Goal: Task Accomplishment & Management: Complete application form

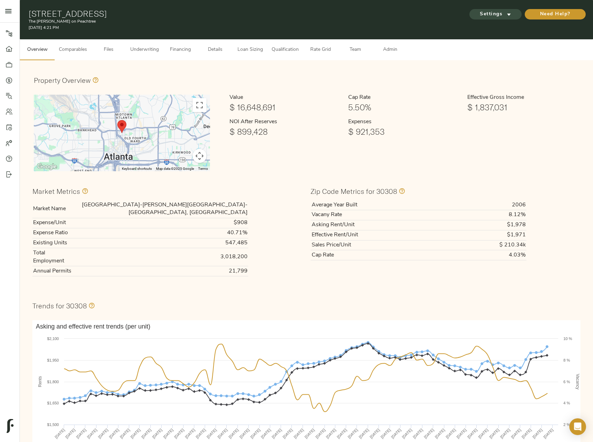
click at [495, 11] on span "Settings" at bounding box center [495, 14] width 38 height 9
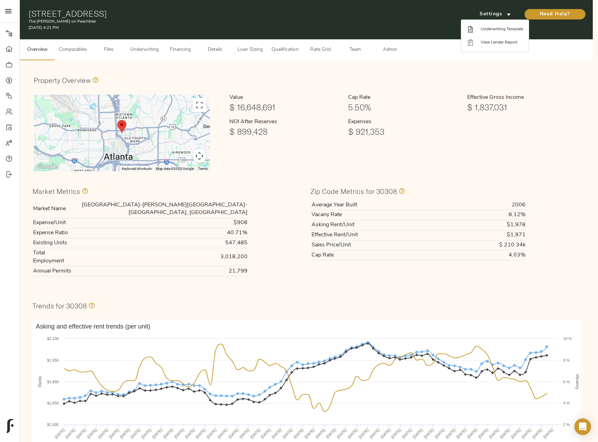
click at [494, 28] on span "Underwriting Template" at bounding box center [502, 29] width 42 height 6
click at [149, 54] on div at bounding box center [299, 221] width 598 height 442
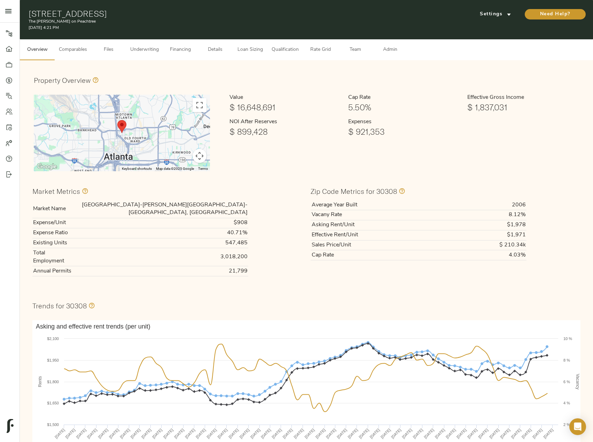
click at [149, 48] on span "Underwriting" at bounding box center [144, 50] width 29 height 9
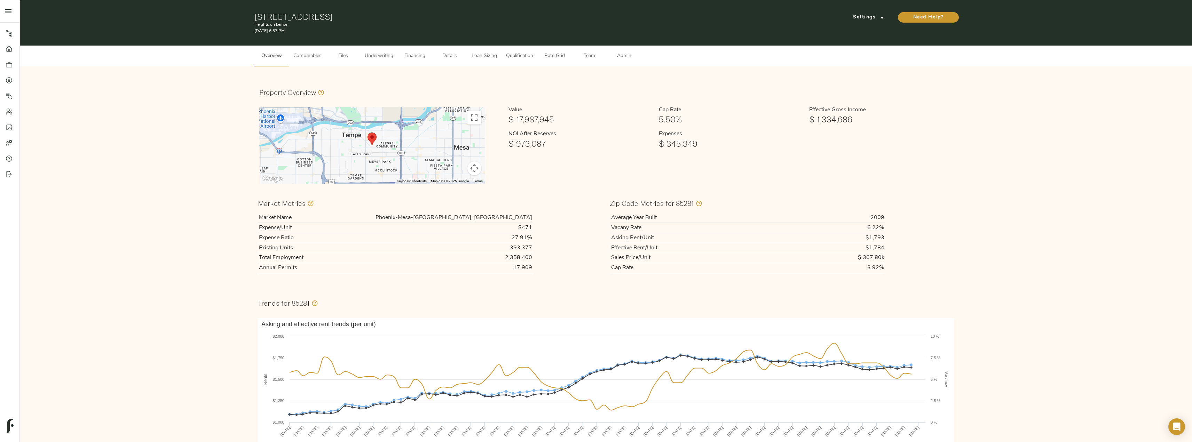
click at [313, 57] on span "Comparables" at bounding box center [307, 56] width 28 height 9
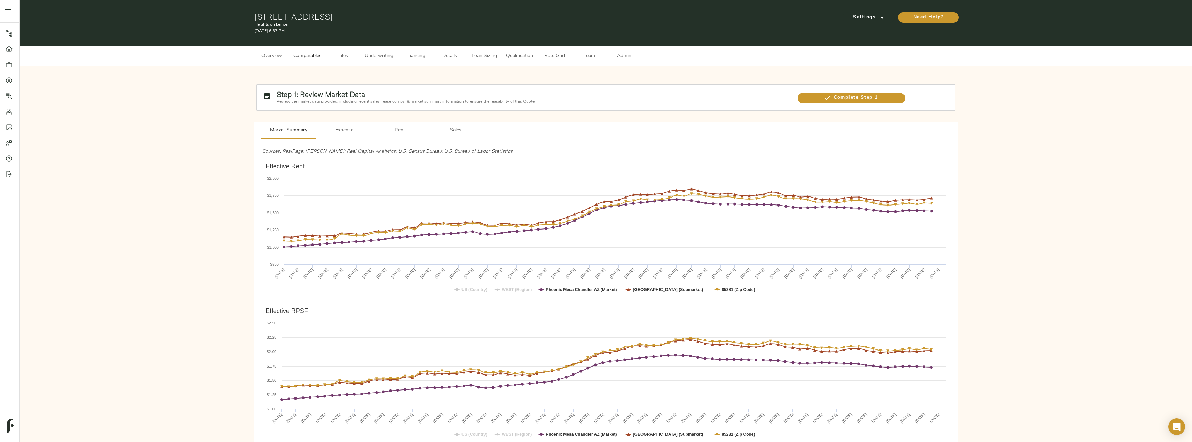
click at [387, 56] on span "Underwriting" at bounding box center [379, 56] width 29 height 9
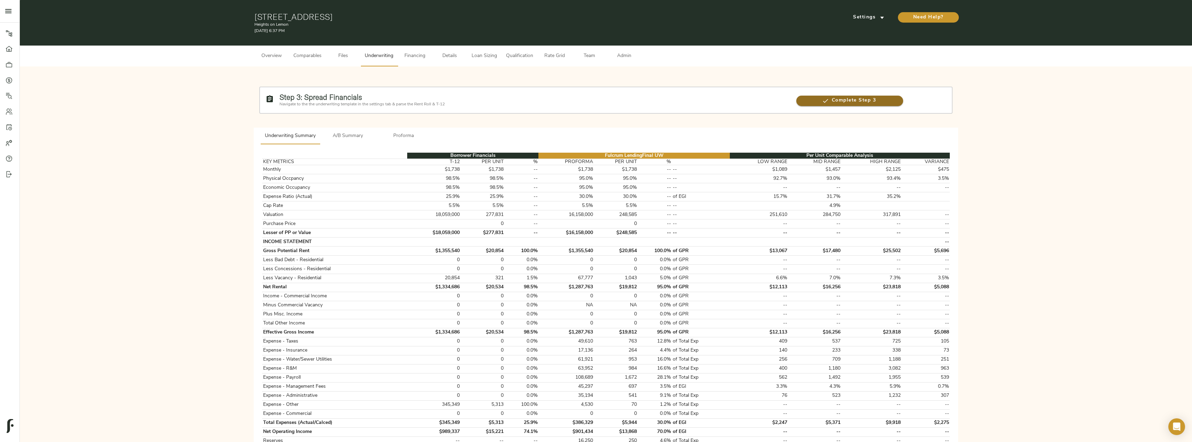
click at [598, 104] on icon "button" at bounding box center [825, 100] width 7 height 7
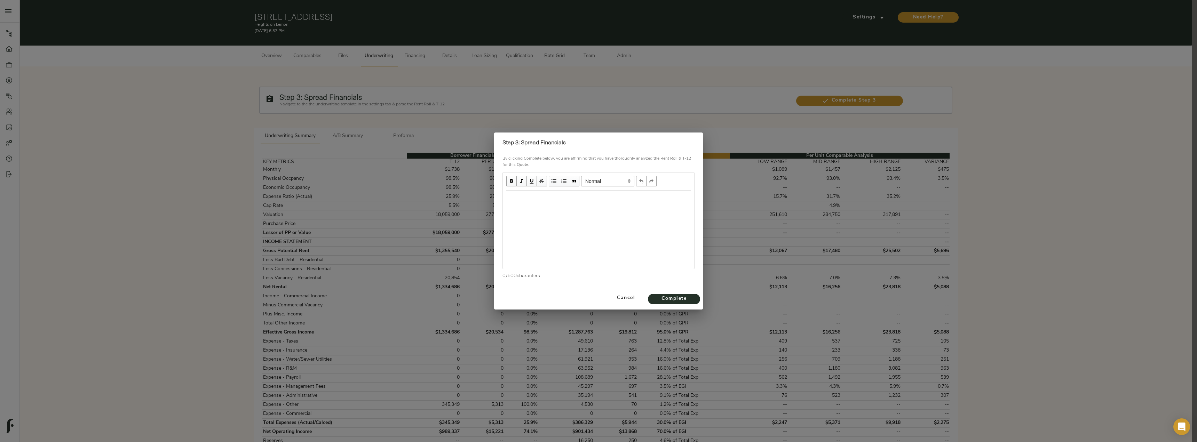
click at [585, 208] on div at bounding box center [598, 230] width 191 height 78
click at [532, 204] on div "Edit text" at bounding box center [598, 198] width 191 height 14
click at [598, 302] on span "Complete" at bounding box center [674, 299] width 38 height 9
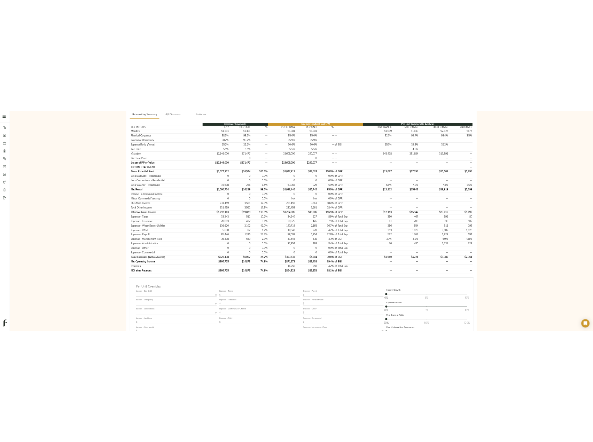
scroll to position [139, 0]
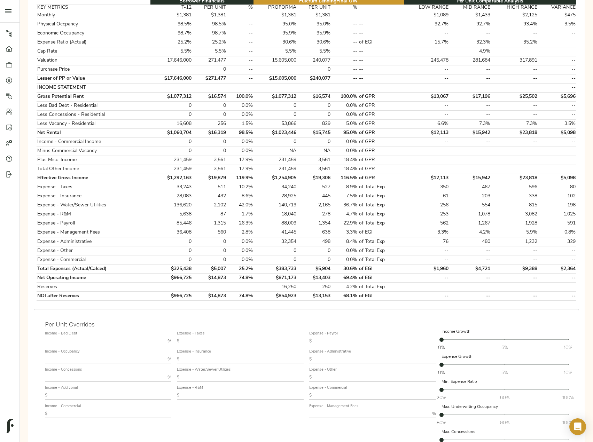
click at [237, 394] on input "text" at bounding box center [242, 395] width 121 height 8
paste input "89"
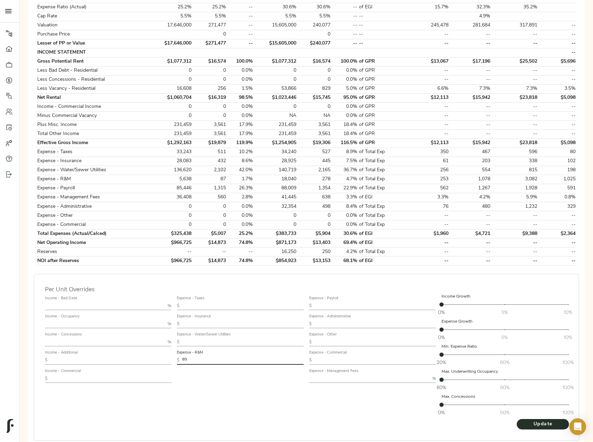
scroll to position [207, 0]
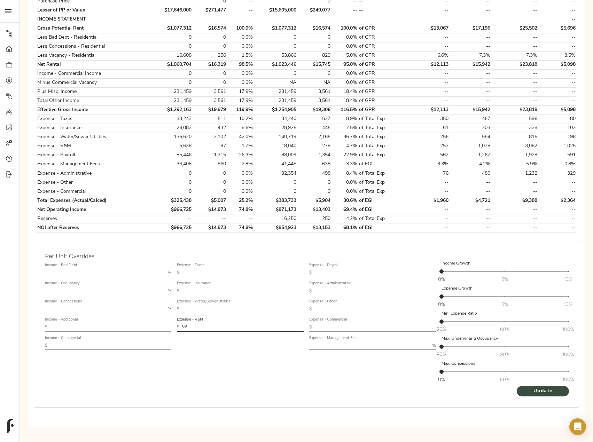
type input "89"
click at [547, 393] on span "Update" at bounding box center [542, 391] width 38 height 9
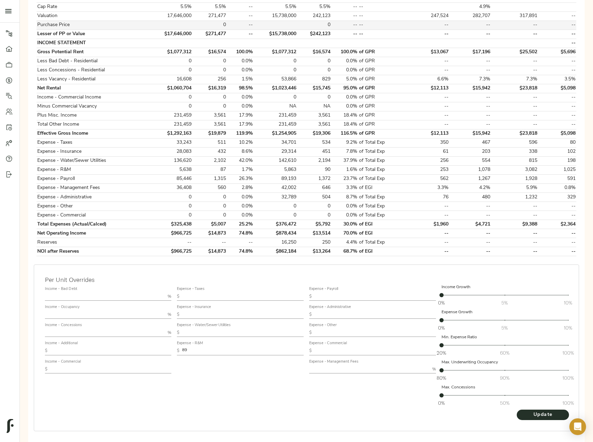
scroll to position [173, 0]
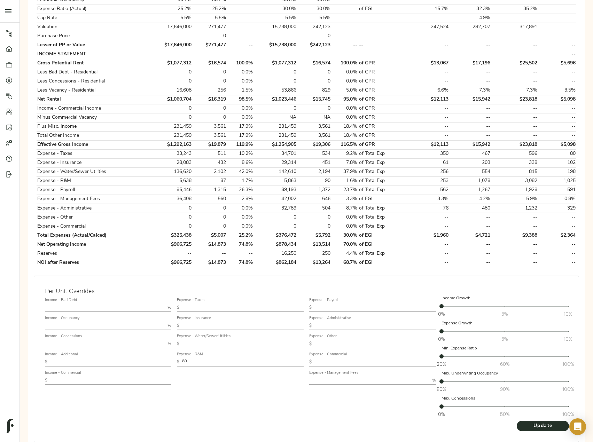
click at [337, 309] on input "text" at bounding box center [374, 307] width 121 height 8
paste input "1,354"
type input "1,354"
click at [335, 378] on input "text" at bounding box center [369, 380] width 120 height 8
click at [305, 413] on div "Expense - Taxes $ Expense - Insurance $ Expense - Water/Sewer Utilities $ Expen…" at bounding box center [240, 357] width 132 height 131
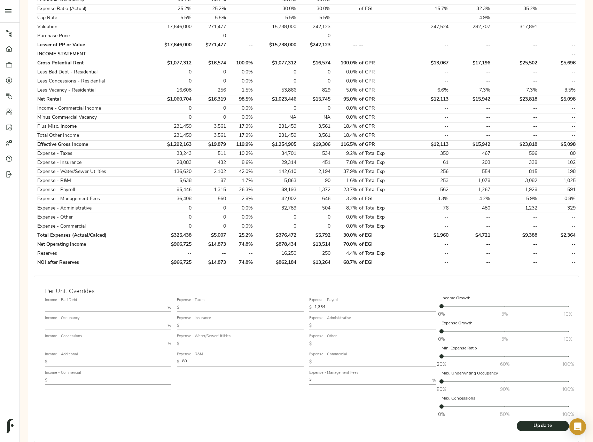
click at [295, 376] on div "Income - Bad Debt % Income - Occupancy % Income - Concessions % Income - Additi…" at bounding box center [306, 357] width 528 height 131
type input "2"
type input "3"
click at [516, 421] on button "Update" at bounding box center [542, 426] width 52 height 10
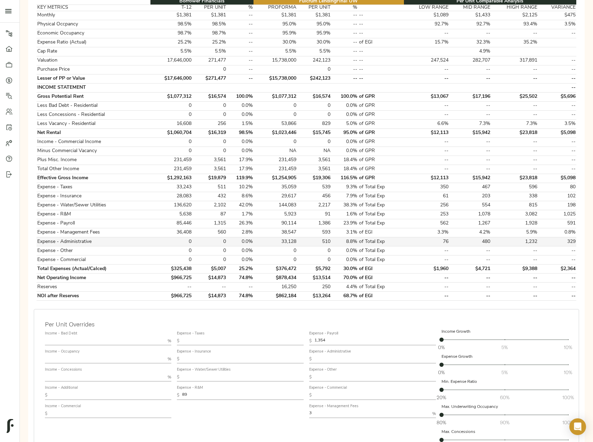
scroll to position [207, 0]
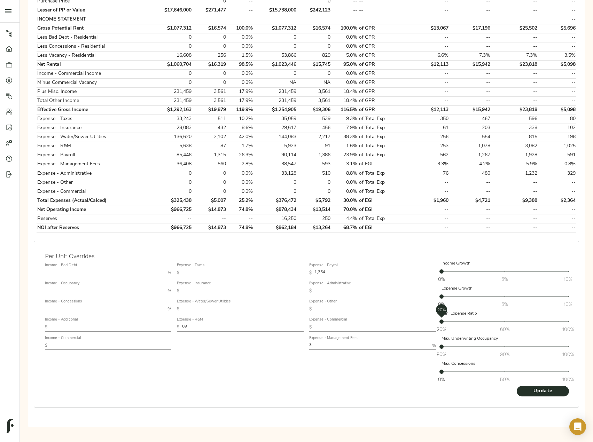
click at [442, 322] on span "20%" at bounding box center [441, 321] width 4 height 4
drag, startPoint x: 443, startPoint y: 322, endPoint x: 430, endPoint y: 322, distance: 12.9
click at [430, 322] on div "Income - Bad Debt % Income - Occupancy % Income - Concessions % Income - Additi…" at bounding box center [306, 323] width 528 height 131
click at [532, 389] on span "Update" at bounding box center [542, 391] width 38 height 9
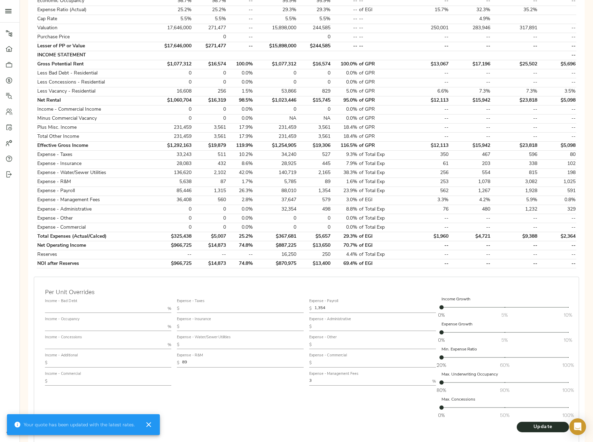
scroll to position [174, 0]
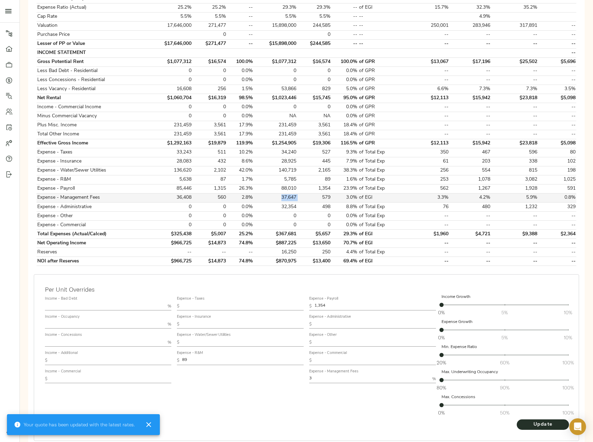
drag, startPoint x: 299, startPoint y: 200, endPoint x: 279, endPoint y: 198, distance: 19.9
click at [279, 198] on tr "Expense - Management Fees 36,408 560 2.8% 37,647 579 3.0% of EGI 3.3% 4.2% 5.9%…" at bounding box center [306, 197] width 539 height 9
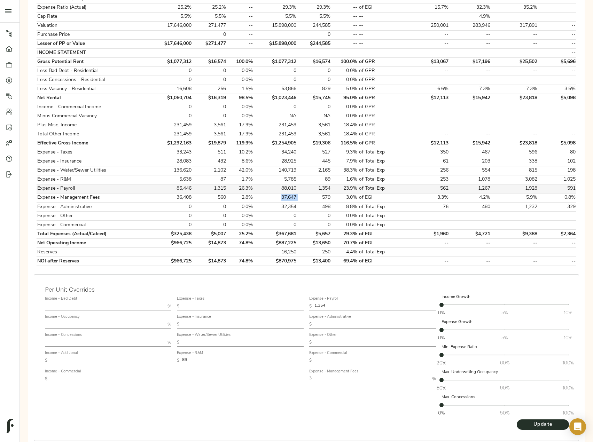
copy td "37,647"
drag, startPoint x: 291, startPoint y: 373, endPoint x: 264, endPoint y: 372, distance: 26.5
click at [267, 373] on div "Income - Bad Debt % Income - Occupancy % Income - Concessions % Income - Additi…" at bounding box center [306, 356] width 528 height 131
type input "2.5"
click at [516, 419] on button "Update" at bounding box center [542, 424] width 52 height 10
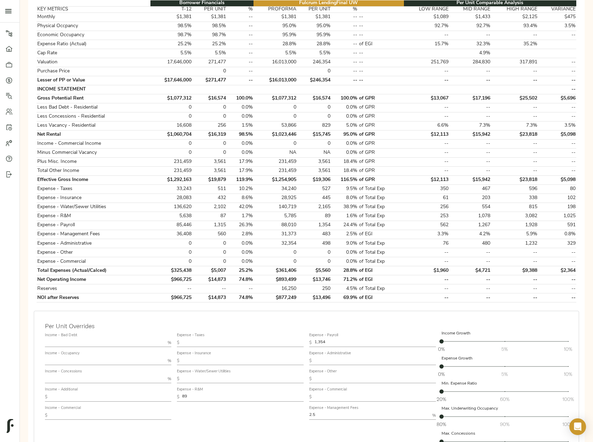
scroll to position [139, 0]
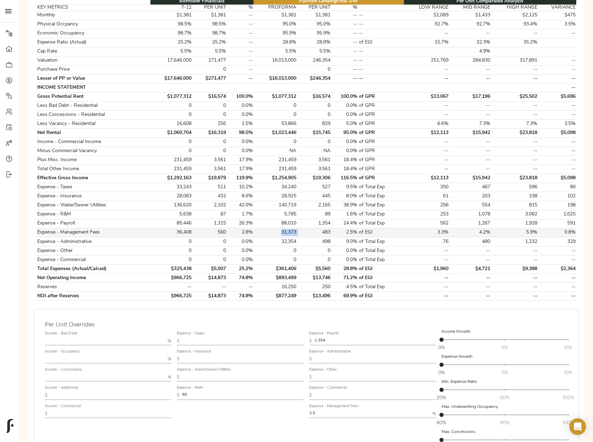
drag, startPoint x: 300, startPoint y: 232, endPoint x: 272, endPoint y: 232, distance: 27.8
click at [272, 232] on tr "Expense - Management Fees 36,408 560 2.8% 31,373 483 2.5% of EGI 3.3% 4.2% 5.9%…" at bounding box center [306, 232] width 539 height 9
copy td "31,373"
click at [345, 361] on input "text" at bounding box center [374, 359] width 121 height 8
paste input "99.42"
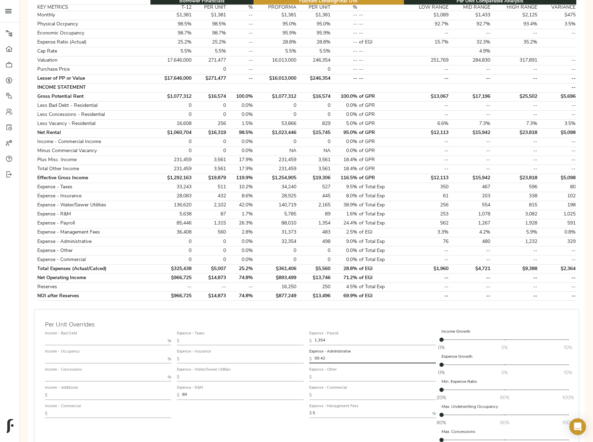
type input "99.42"
drag, startPoint x: 324, startPoint y: 414, endPoint x: 297, endPoint y: 414, distance: 27.1
click at [297, 414] on div "Income - Bad Debt % Income - Occupancy % Income - Concessions % Income - Additi…" at bounding box center [306, 391] width 528 height 131
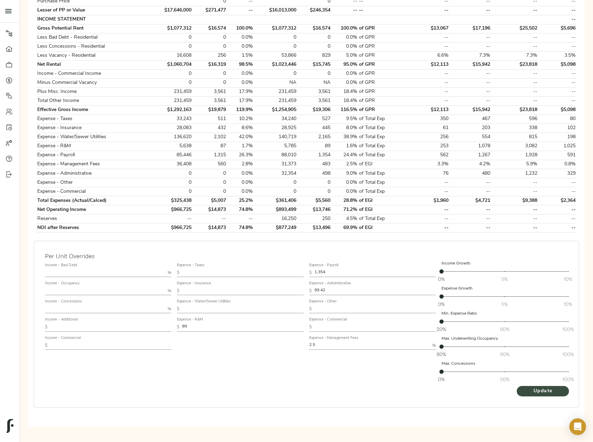
click at [534, 390] on span "Update" at bounding box center [542, 391] width 38 height 9
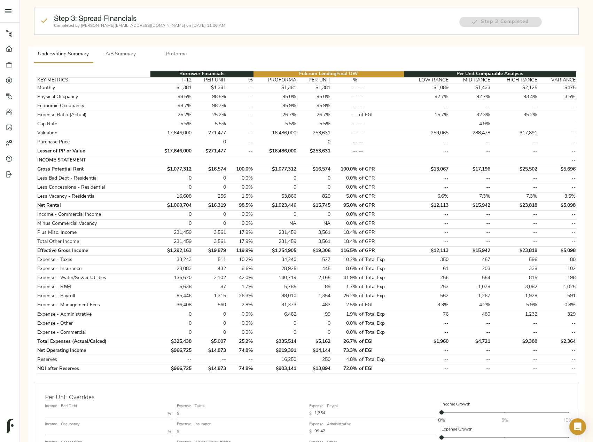
scroll to position [139, 0]
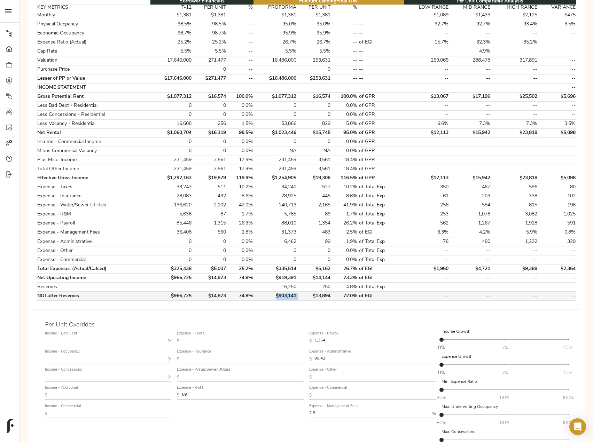
drag, startPoint x: 302, startPoint y: 293, endPoint x: 275, endPoint y: 293, distance: 27.8
click at [275, 293] on tr "NOI after Reserves $966,725 $14,873 74.8% $903,141 $13,894 72.0% of EGI -- -- -…" at bounding box center [306, 296] width 539 height 9
copy td "$903,141"
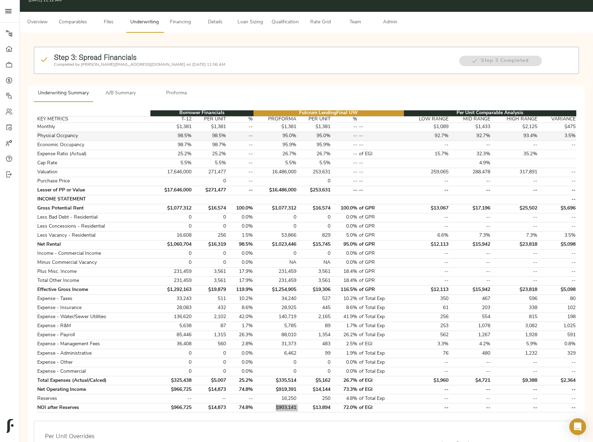
scroll to position [0, 0]
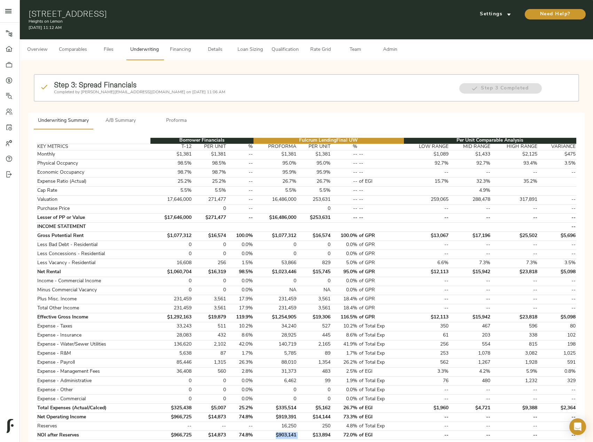
click at [87, 52] on span "Comparables" at bounding box center [73, 50] width 28 height 9
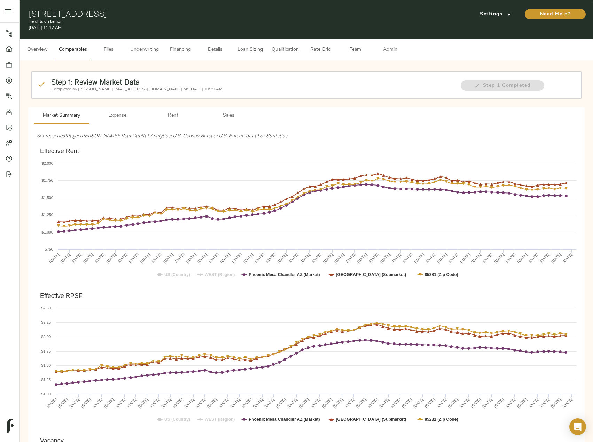
click at [211, 113] on span "Sales" at bounding box center [228, 115] width 47 height 9
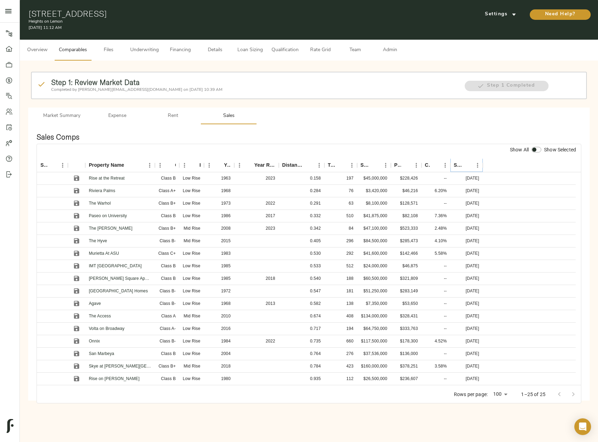
click at [466, 164] on icon "Sort" at bounding box center [467, 165] width 4 height 4
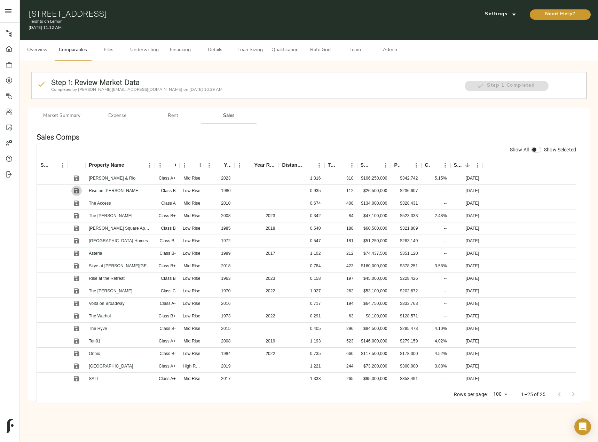
click at [74, 190] on icon "Save" at bounding box center [76, 190] width 7 height 7
click at [74, 203] on icon "Save" at bounding box center [76, 203] width 5 height 5
click at [75, 215] on icon "Save" at bounding box center [76, 215] width 7 height 7
click at [78, 228] on icon "Save" at bounding box center [76, 228] width 5 height 5
click at [75, 243] on icon "Save" at bounding box center [76, 240] width 5 height 5
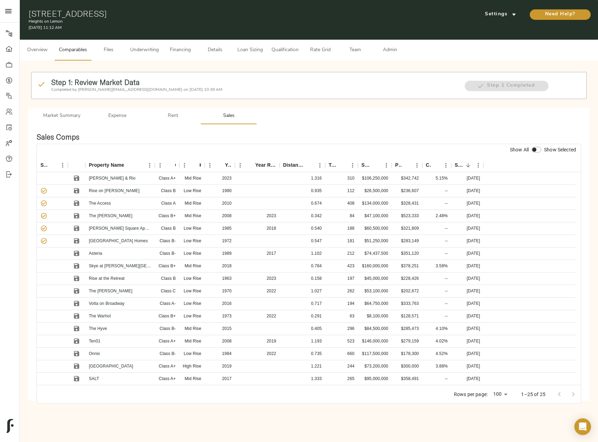
click at [536, 148] on input "checkbox" at bounding box center [534, 150] width 17 height 6
checkbox input "true"
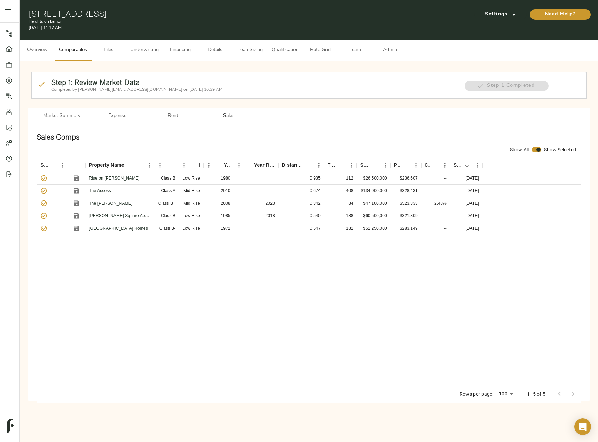
click at [73, 119] on span "Market Summary" at bounding box center [61, 116] width 47 height 9
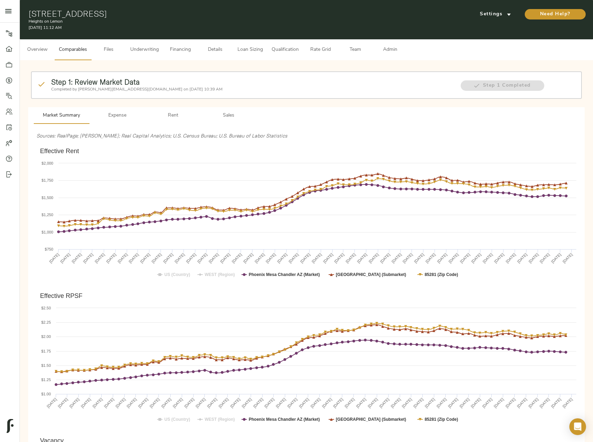
click at [144, 52] on span "Underwriting" at bounding box center [144, 50] width 29 height 9
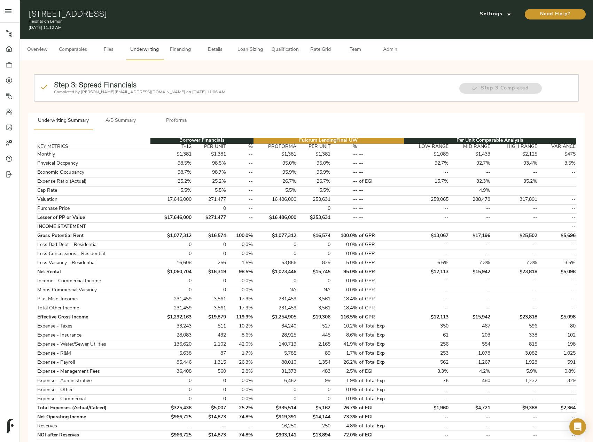
click at [121, 117] on span "A/B Summary" at bounding box center [120, 121] width 47 height 9
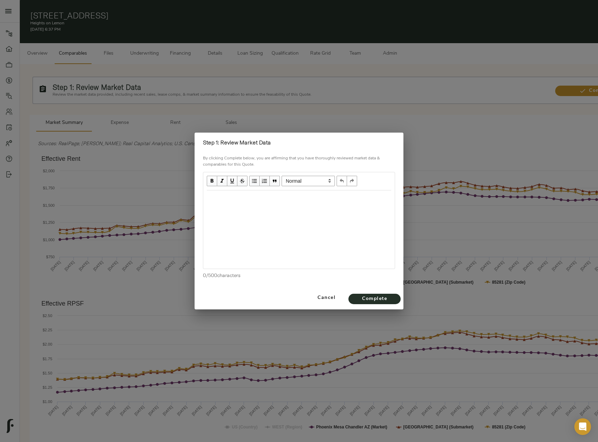
click at [301, 207] on div at bounding box center [298, 229] width 191 height 78
click at [257, 199] on div "Edit text" at bounding box center [299, 198] width 184 height 8
click at [280, 198] on span "Flat Effective Rent from Nove 2024 to Present" at bounding box center [259, 198] width 104 height 6
click at [320, 200] on div "Flat Effective Rent from Nov 2024 to Present" at bounding box center [299, 198] width 184 height 8
click at [251, 226] on div "Flat Effective Rent from Nov 2024 to Present" at bounding box center [298, 229] width 191 height 78
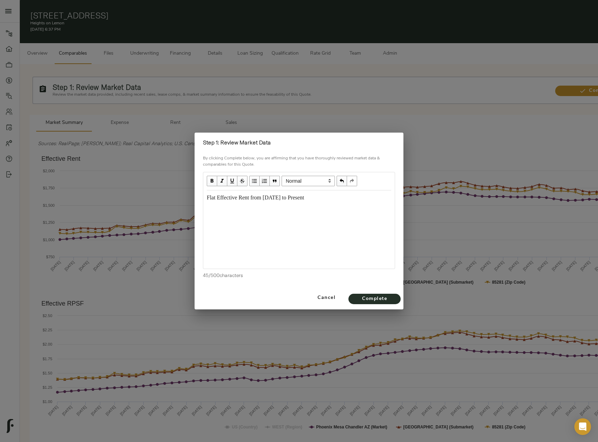
click at [221, 212] on div "Edit text" at bounding box center [299, 211] width 184 height 8
click at [264, 212] on div "Cap rates of" at bounding box center [299, 211] width 184 height 8
click at [331, 211] on div "Cap rates of 5.6%, stable since may of 2025" at bounding box center [299, 211] width 184 height 8
click at [244, 234] on div "Flat Effective Rent from Nov 2024 to Present Cap rates of 5.6%, stable since ma…" at bounding box center [298, 229] width 191 height 78
click at [212, 218] on div "Flat Effective Rent from Nov 2024 to Present Cap rates of 5.6%, stable since ma…" at bounding box center [299, 211] width 184 height 34
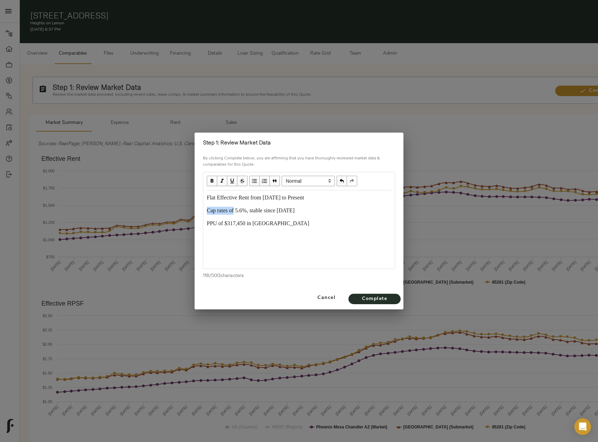
drag, startPoint x: 228, startPoint y: 211, endPoint x: 202, endPoint y: 210, distance: 26.1
click at [202, 210] on div "By clicking Complete below, you are affirming that you have thoroughly reviewed…" at bounding box center [299, 219] width 209 height 134
click at [293, 221] on div "PPU of $317,450 in Submarket" at bounding box center [299, 224] width 184 height 8
click at [265, 235] on div "Submarket cap rate" at bounding box center [299, 236] width 184 height 8
click at [384, 298] on span "Complete" at bounding box center [374, 299] width 38 height 9
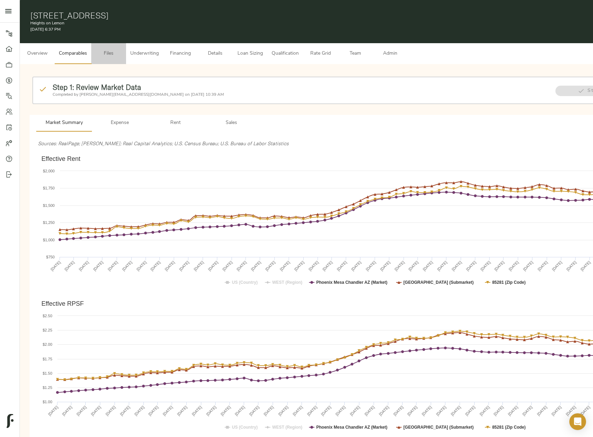
click at [111, 47] on button "Files" at bounding box center [108, 53] width 35 height 21
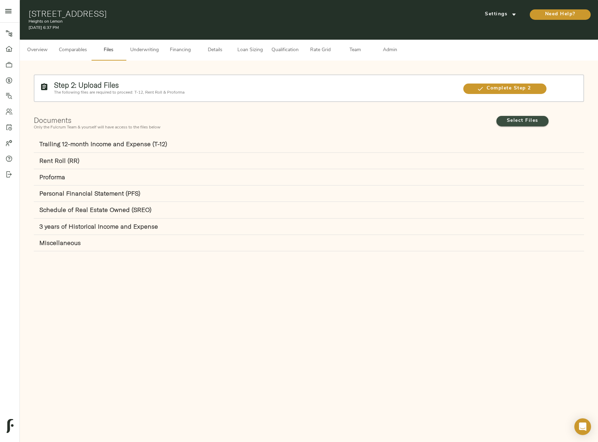
click at [520, 122] on span "Select Files" at bounding box center [522, 121] width 38 height 9
click at [0, 0] on input "Select Files" at bounding box center [0, 0] width 0 height 0
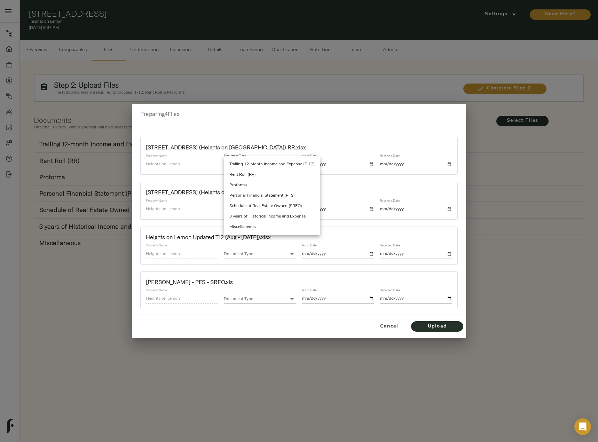
click at [249, 163] on body "Heights on Lemon - 1224 E Lemon St, Tempe, AZ 85281 Pipeline Dashboard Portfoli…" at bounding box center [299, 256] width 598 height 513
click at [260, 175] on li "Rent Roll (RR)" at bounding box center [272, 174] width 96 height 10
type input "rent_roll"
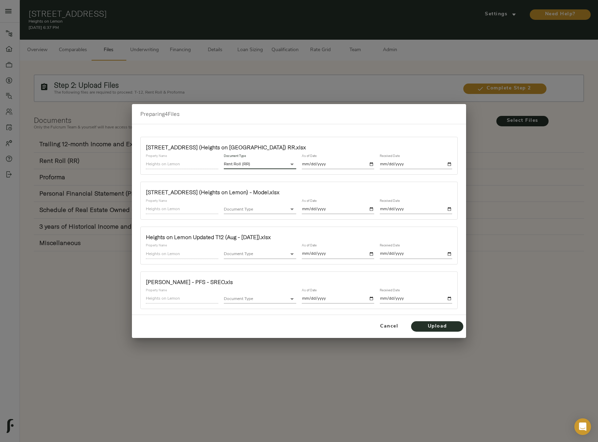
click at [372, 166] on input "date" at bounding box center [338, 164] width 72 height 9
click at [370, 164] on input "2025-07-26" at bounding box center [338, 164] width 72 height 9
type input "2025-06-30"
click at [448, 164] on input "date" at bounding box center [416, 164] width 72 height 9
type input "2025-08-25"
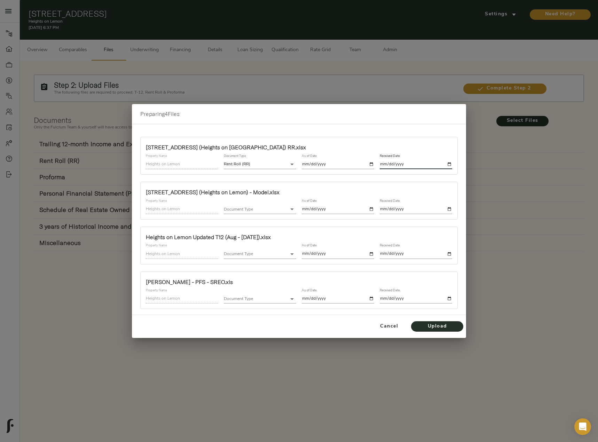
click at [247, 209] on body "Heights on Lemon - 1224 E Lemon St, Tempe, AZ 85281 Pipeline Dashboard Portfoli…" at bounding box center [299, 256] width 598 height 513
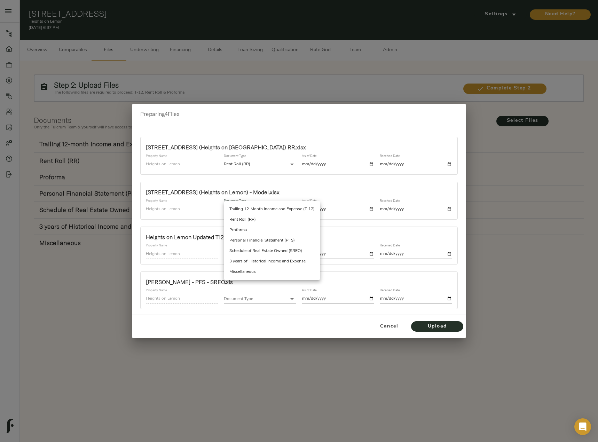
click at [264, 269] on li "Miscellaneous" at bounding box center [272, 272] width 96 height 10
type input "miscellaneous"
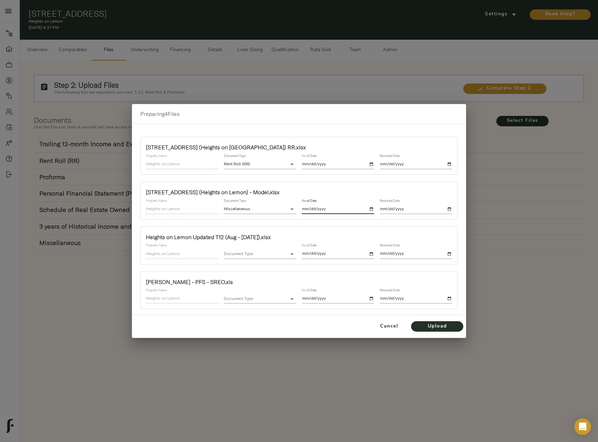
click at [371, 209] on input "date" at bounding box center [338, 209] width 72 height 9
type input "2025-08-26"
click at [451, 209] on input "date" at bounding box center [416, 209] width 72 height 9
type input "2025-08-25"
click at [278, 255] on body "Heights on Lemon - 1224 E Lemon St, Tempe, AZ 85281 Pipeline Dashboard Portfoli…" at bounding box center [299, 256] width 598 height 513
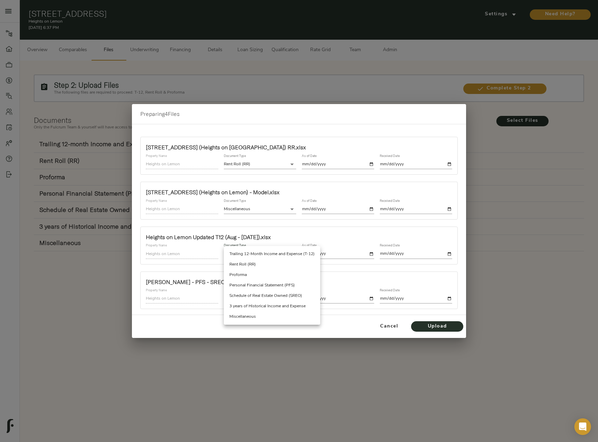
click at [275, 255] on li "Trailing 12-Month Income and Expense (T-12)" at bounding box center [272, 254] width 96 height 10
type input "trailing_twelve"
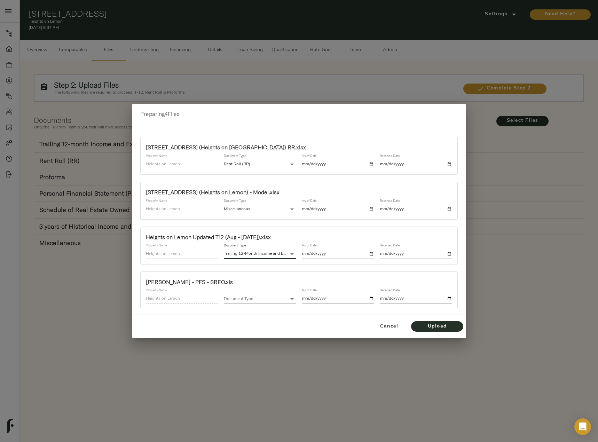
click at [371, 255] on input "date" at bounding box center [338, 253] width 72 height 9
type input "2025-07-31"
click at [450, 254] on input "date" at bounding box center [416, 253] width 72 height 9
type input "2025-08-25"
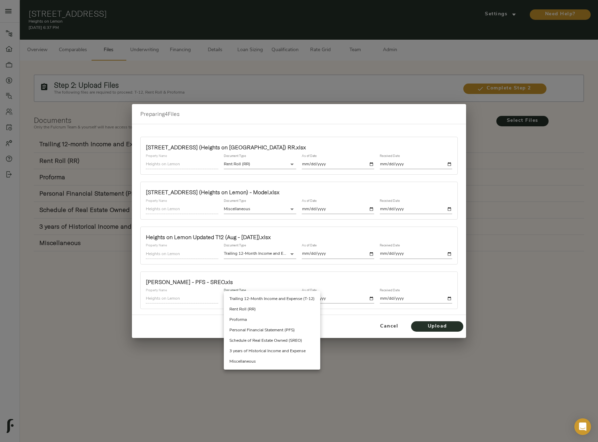
click at [244, 298] on body "Heights on Lemon - 1224 E Lemon St, Tempe, AZ 85281 Pipeline Dashboard Portfoli…" at bounding box center [299, 256] width 598 height 513
click at [266, 333] on li "Personal Financial Statement (PFS)" at bounding box center [272, 330] width 96 height 10
type input "personal_financial_statement"
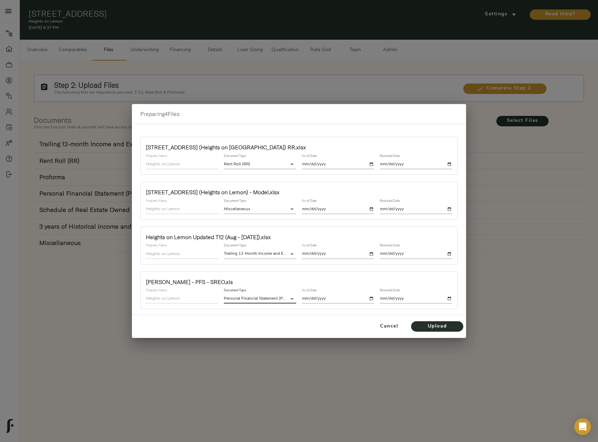
click at [371, 297] on input "date" at bounding box center [338, 298] width 72 height 9
type input "2025-08-26"
click at [449, 298] on input "date" at bounding box center [416, 298] width 72 height 9
type input "2025-08-25"
click at [443, 327] on span "Upload" at bounding box center [437, 326] width 38 height 9
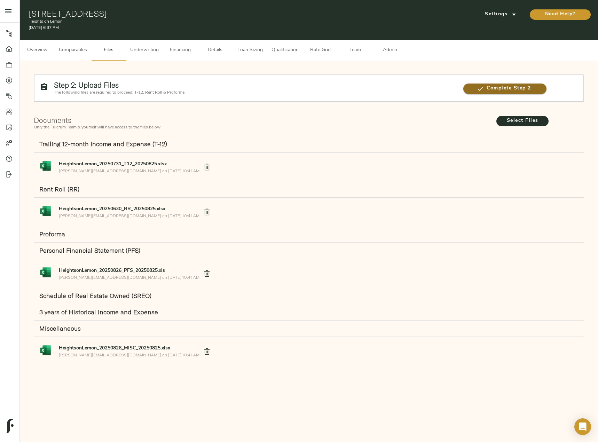
click at [484, 84] on span "Complete Step 2" at bounding box center [504, 88] width 83 height 9
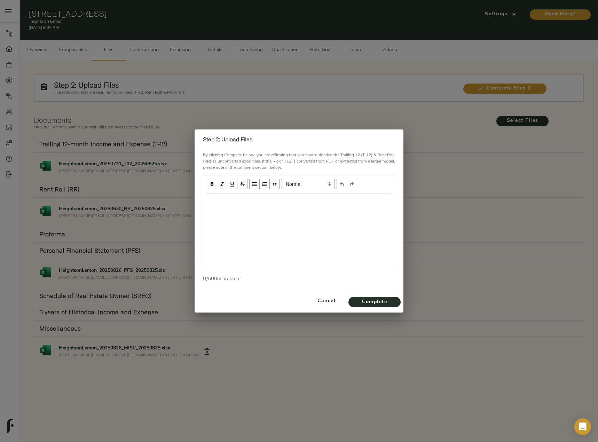
click at [232, 197] on div "Edit text" at bounding box center [299, 201] width 184 height 8
click at [390, 300] on span "Complete" at bounding box center [374, 302] width 38 height 9
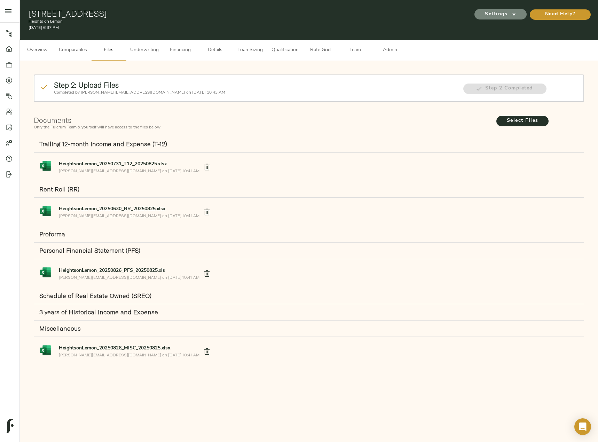
click at [483, 11] on span "Settings" at bounding box center [500, 14] width 38 height 9
click at [484, 25] on li "Underwriting Template" at bounding box center [500, 29] width 68 height 13
click at [393, 49] on div at bounding box center [299, 221] width 598 height 442
click at [392, 50] on span "Admin" at bounding box center [390, 50] width 26 height 9
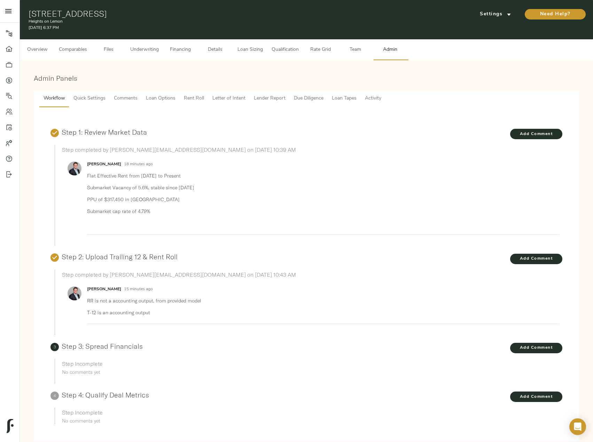
click at [126, 99] on span "Comments" at bounding box center [126, 98] width 24 height 9
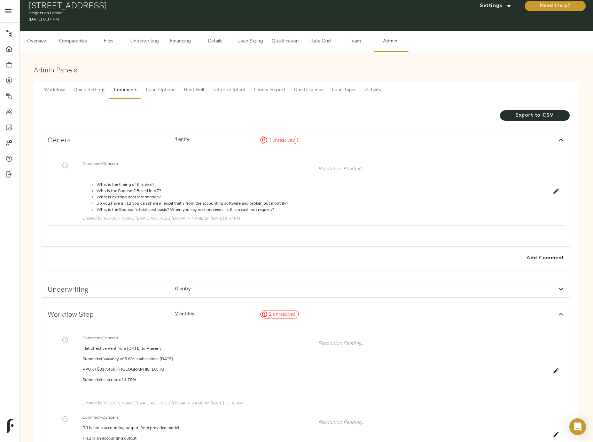
scroll to position [110, 0]
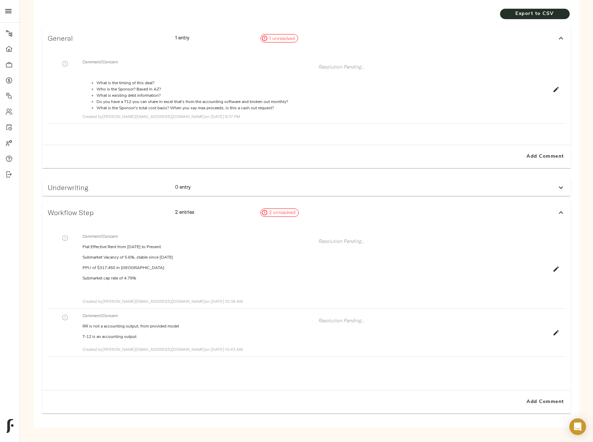
click at [523, 189] on div "Underwriting 0 entry" at bounding box center [300, 188] width 510 height 14
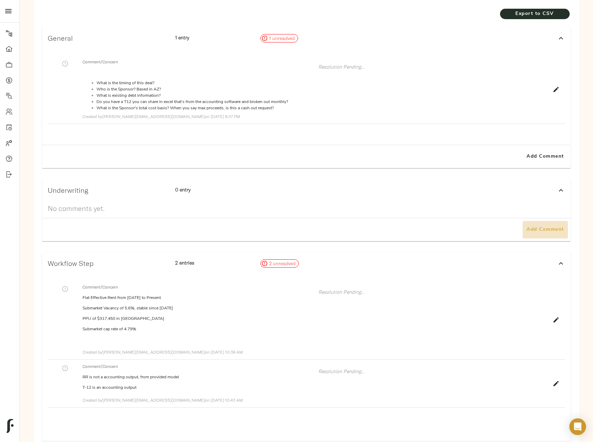
click at [528, 232] on span "Add Comment" at bounding box center [545, 230] width 40 height 9
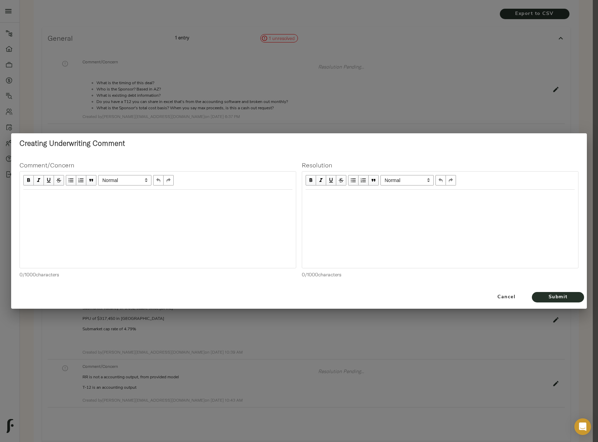
click at [181, 207] on div at bounding box center [158, 229] width 276 height 78
click at [71, 202] on div "Edit text" at bounding box center [157, 197] width 275 height 14
click at [498, 299] on span "Cancel" at bounding box center [507, 297] width 40 height 9
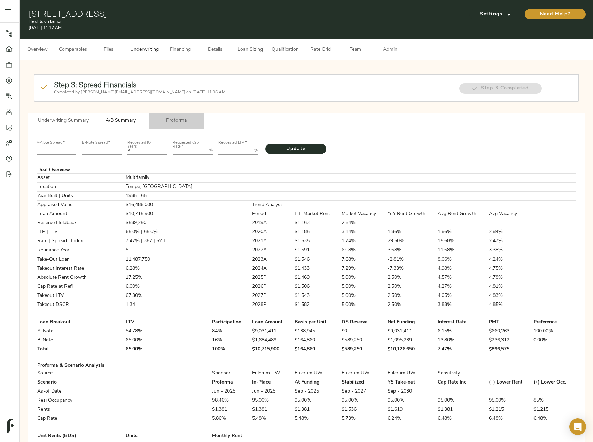
click at [184, 121] on span "Proforma" at bounding box center [176, 121] width 47 height 9
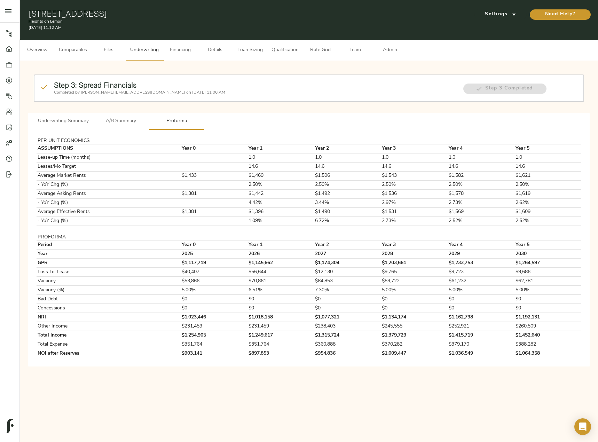
click at [66, 118] on span "Underwriting Summary" at bounding box center [63, 121] width 51 height 9
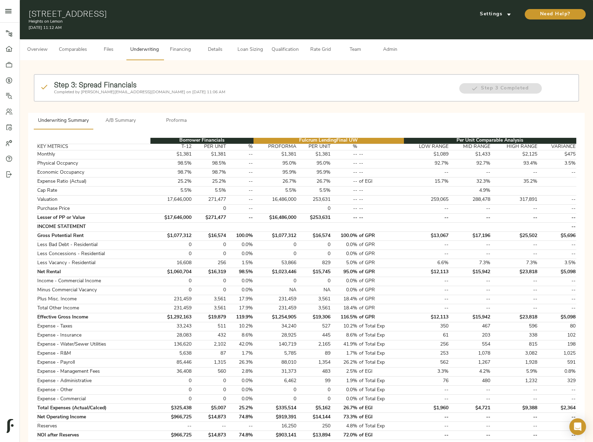
click at [118, 124] on span "A/B Summary" at bounding box center [120, 121] width 47 height 9
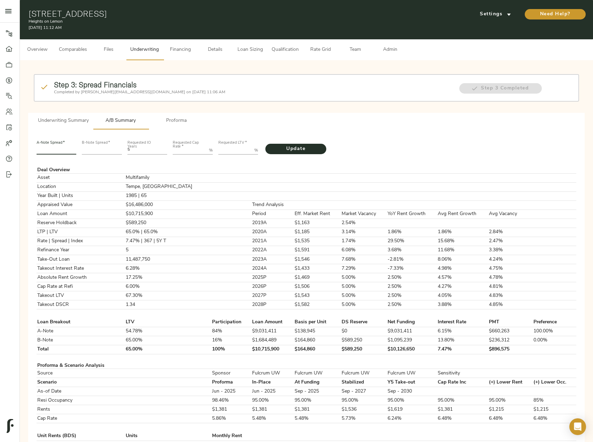
click at [45, 151] on input "number" at bounding box center [57, 150] width 40 height 8
type input "235"
click at [105, 153] on input "number" at bounding box center [102, 150] width 40 height 8
type input "556"
click at [196, 152] on Rate "Requested Cap Rate   *" at bounding box center [189, 150] width 33 height 8
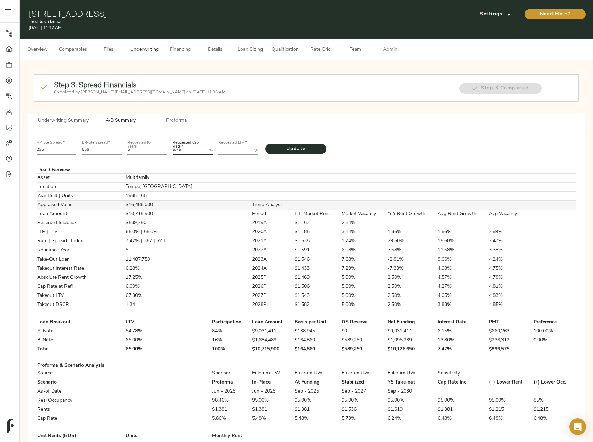
type Rate "5.75"
click at [229, 149] on LTV "Requested LTV   *" at bounding box center [234, 150] width 33 height 8
paste LTV "80.2824"
type LTV "80.2824"
click at [286, 143] on div "Update" at bounding box center [306, 147] width 91 height 24
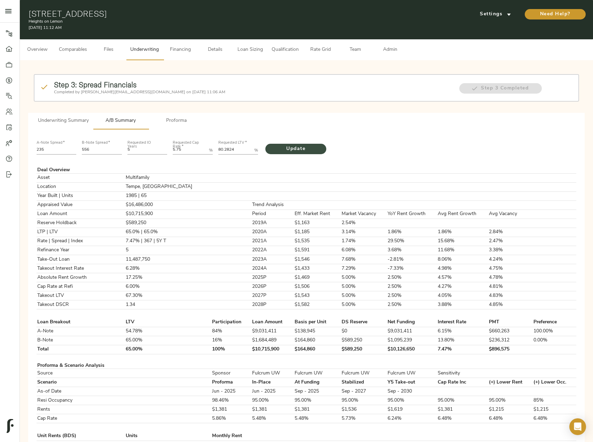
click at [303, 150] on span "Update" at bounding box center [295, 149] width 47 height 9
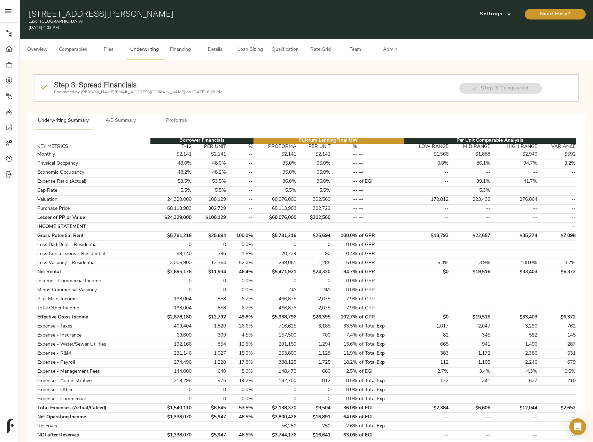
click at [68, 43] on button "Comparables" at bounding box center [73, 49] width 37 height 21
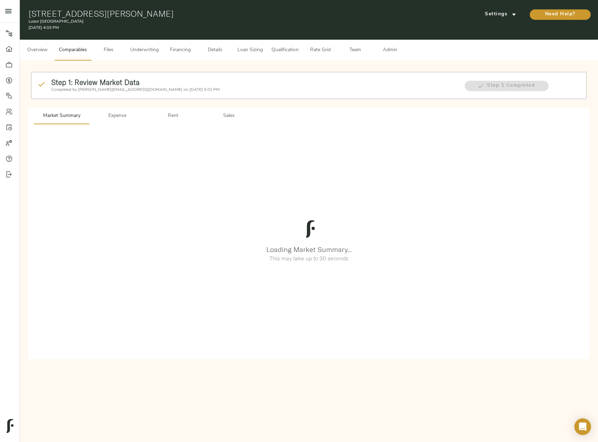
click at [226, 116] on span "Sales" at bounding box center [228, 116] width 47 height 9
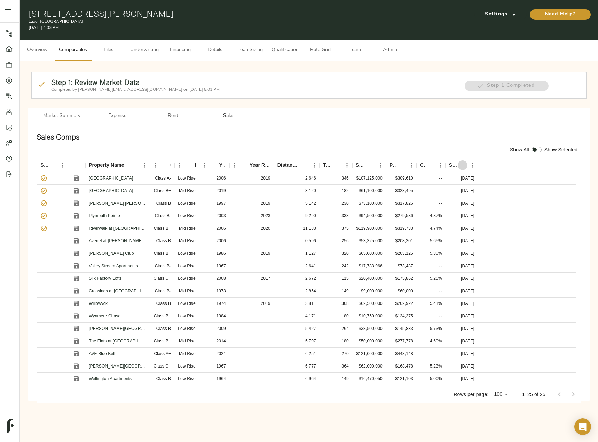
click at [460, 165] on icon "Sort" at bounding box center [462, 165] width 6 height 6
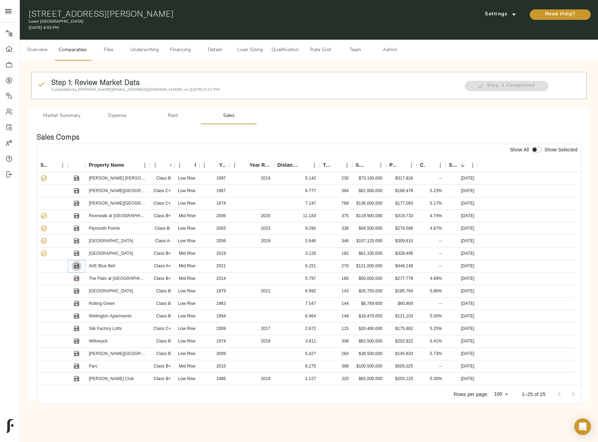
click at [75, 266] on icon "Save" at bounding box center [76, 265] width 5 height 5
click at [77, 228] on icon "Save" at bounding box center [76, 228] width 5 height 5
click at [535, 150] on input "checkbox" at bounding box center [534, 150] width 17 height 6
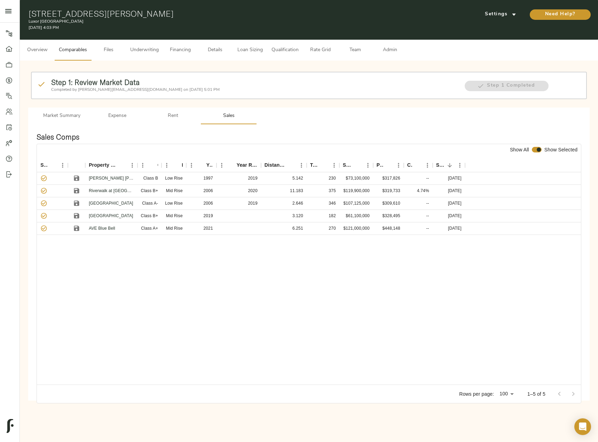
click at [538, 151] on input "checkbox" at bounding box center [538, 150] width 17 height 6
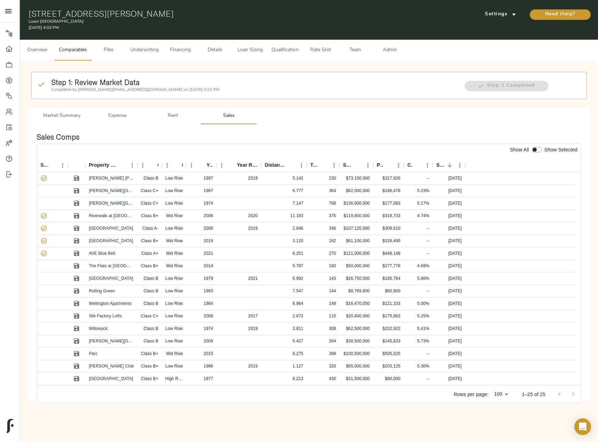
click at [537, 150] on input "checkbox" at bounding box center [534, 150] width 17 height 6
checkbox input "true"
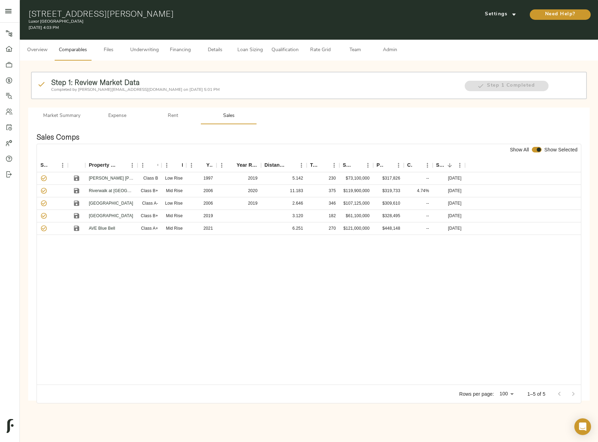
click at [384, 48] on span "Admin" at bounding box center [390, 50] width 26 height 9
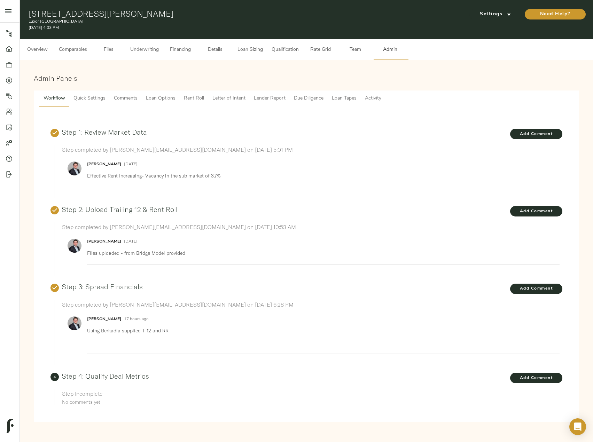
click at [260, 97] on span "Lender Report" at bounding box center [270, 98] width 32 height 9
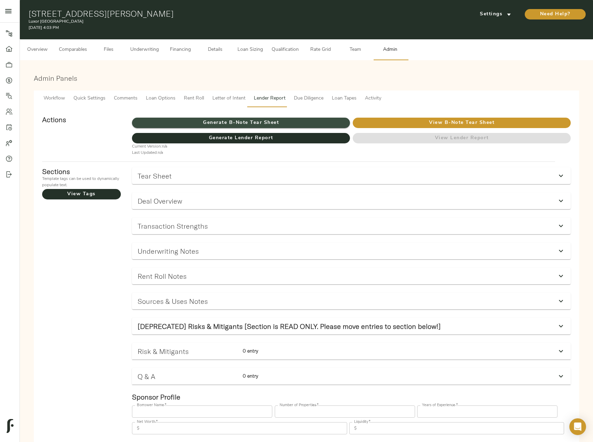
click at [264, 121] on span "Generate B-Note Tear Sheet" at bounding box center [241, 123] width 218 height 9
click at [491, 15] on span "Settings" at bounding box center [495, 14] width 38 height 9
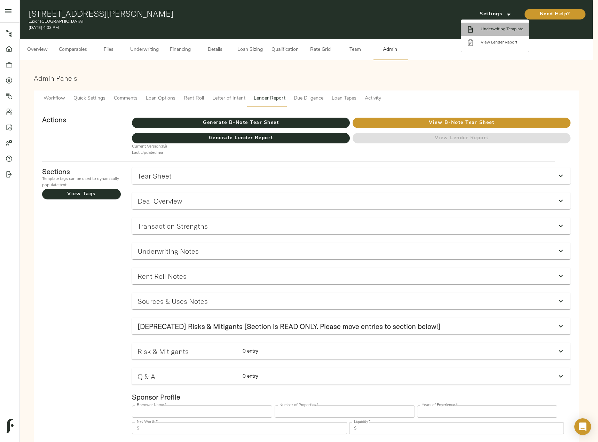
click at [490, 30] on span "Underwriting Template" at bounding box center [502, 29] width 42 height 6
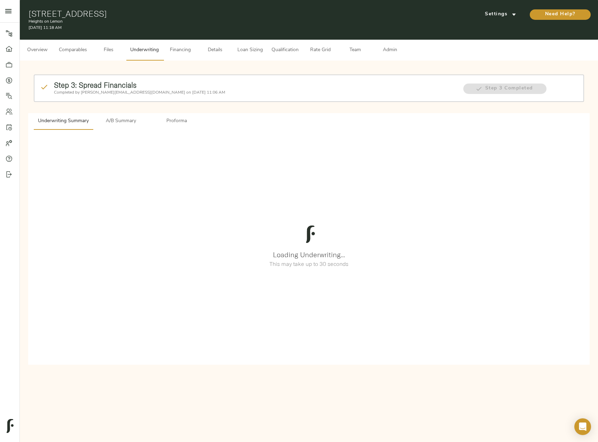
click at [105, 51] on span "Files" at bounding box center [108, 50] width 26 height 9
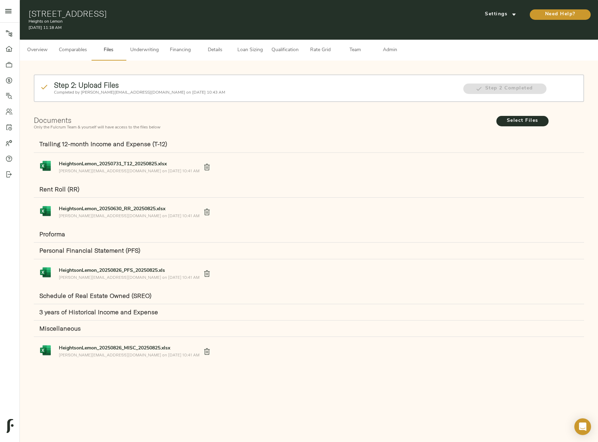
click at [188, 49] on span "Financing" at bounding box center [180, 50] width 26 height 9
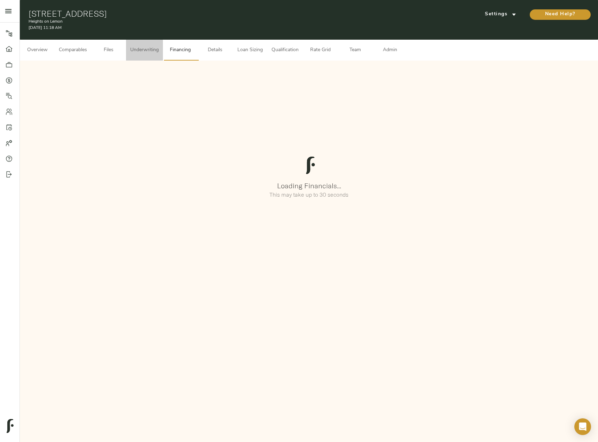
click at [149, 49] on span "Underwriting" at bounding box center [144, 50] width 29 height 9
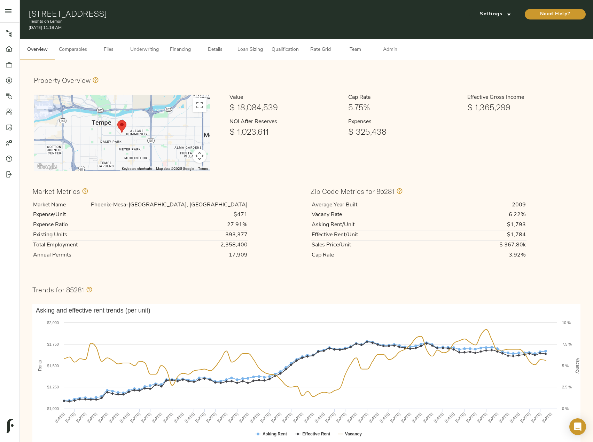
click at [140, 53] on span "Underwriting" at bounding box center [144, 50] width 29 height 9
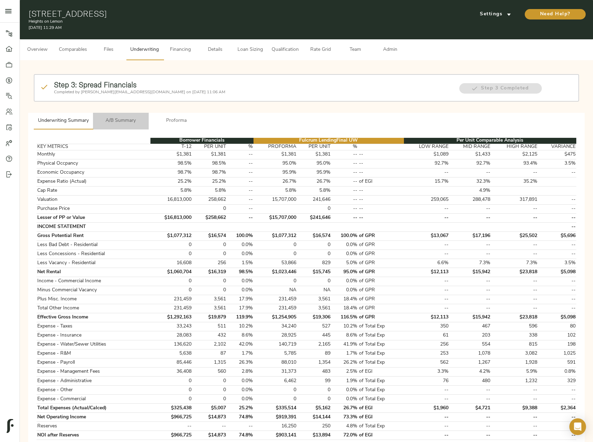
click at [135, 116] on button "A/B Summary" at bounding box center [121, 121] width 56 height 17
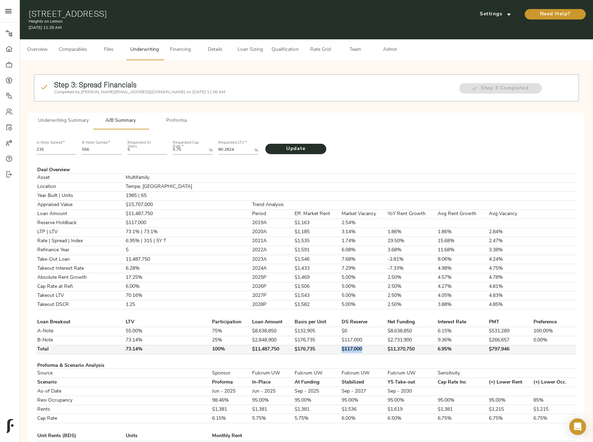
drag, startPoint x: 327, startPoint y: 347, endPoint x: 362, endPoint y: 348, distance: 35.5
click at [362, 348] on td "$117,000" at bounding box center [364, 349] width 46 height 9
copy td "$117,000"
drag, startPoint x: 238, startPoint y: 151, endPoint x: 211, endPoint y: 151, distance: 26.8
click at [211, 151] on div "A-Note Spread   * 235 B-Note Spread   * 556 Requested IO Years 5 Requested Cap …" at bounding box center [306, 147] width 545 height 24
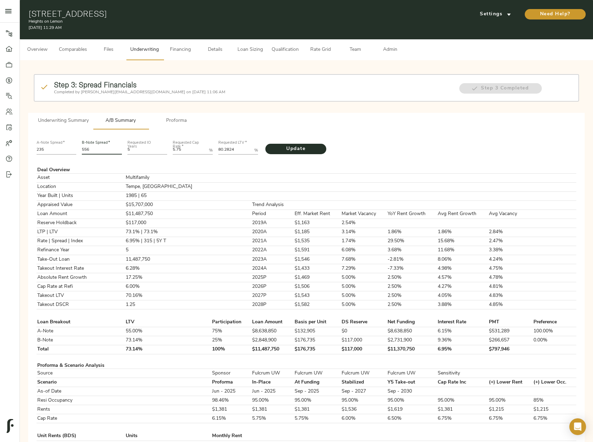
drag, startPoint x: 95, startPoint y: 149, endPoint x: 72, endPoint y: 148, distance: 22.6
click at [72, 148] on div "A-Note Spread   * 235 B-Note Spread   * 556 Requested IO Years 5 Requested Cap …" at bounding box center [306, 147] width 545 height 24
type input "587"
drag, startPoint x: 240, startPoint y: 147, endPoint x: 196, endPoint y: 149, distance: 43.6
click at [197, 147] on div "A-Note Spread   * 235 B-Note Spread   * 587 Requested IO Years 5 Requested Cap …" at bounding box center [306, 147] width 545 height 24
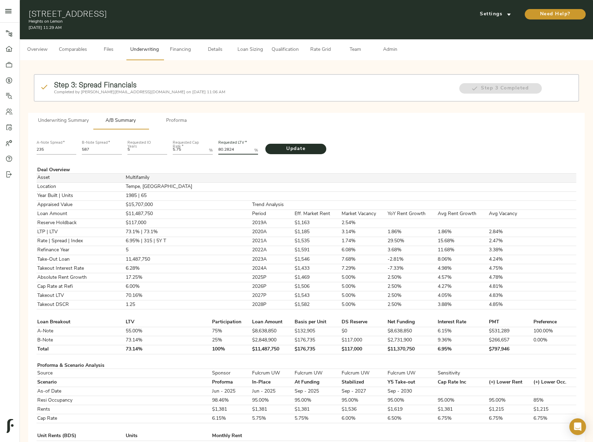
paste LTV "73.138"
type LTV "73.1384"
click at [297, 145] on span "Update" at bounding box center [295, 149] width 47 height 9
click at [350, 350] on td "$148,750" at bounding box center [364, 349] width 46 height 9
drag, startPoint x: 52, startPoint y: 148, endPoint x: 38, endPoint y: 148, distance: 13.6
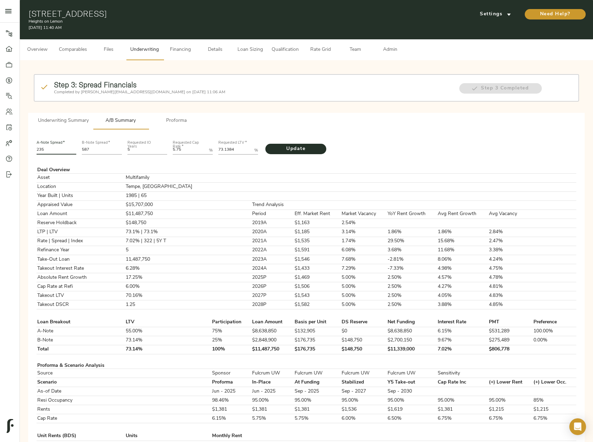
click at [38, 148] on input "235" at bounding box center [57, 150] width 40 height 8
type input "225"
click at [265, 144] on button "Update" at bounding box center [295, 149] width 61 height 10
drag, startPoint x: 94, startPoint y: 150, endPoint x: 78, endPoint y: 150, distance: 15.7
click at [78, 150] on div "A-Note Spread   * 225 B-Note Spread   * 587 Requested IO Years 5 Requested Cap …" at bounding box center [306, 147] width 545 height 24
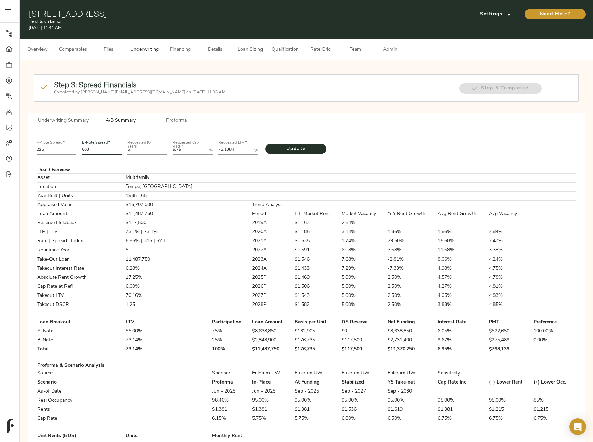
type input "603"
drag, startPoint x: 228, startPoint y: 149, endPoint x: 211, endPoint y: 146, distance: 17.3
click at [211, 146] on div "A-Note Spread   * 225 B-Note Spread   * 603 Requested IO Years 5 Requested Cap …" at bounding box center [306, 147] width 545 height 24
paste LTV "2.8443"
type LTV "72.8443"
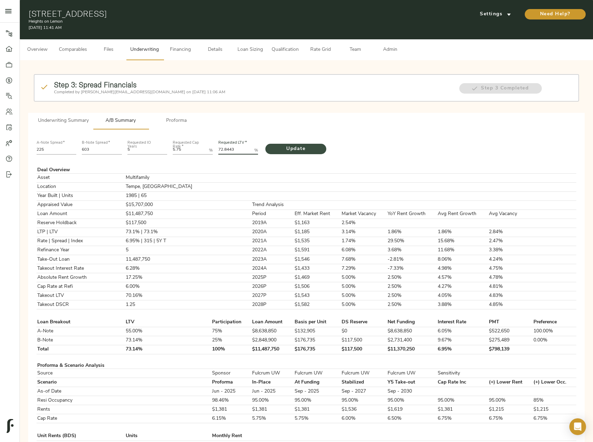
click at [300, 146] on span "Update" at bounding box center [295, 149] width 47 height 9
drag, startPoint x: 352, startPoint y: 348, endPoint x: 317, endPoint y: 348, distance: 34.8
click at [317, 348] on tr "Total 72.84% 100% $11,441,600 $176,025 $117,750 $11,323,850 6.98% $798,161" at bounding box center [306, 349] width 539 height 9
copy tr "$117,750"
click at [88, 53] on button "Comparables" at bounding box center [73, 49] width 37 height 21
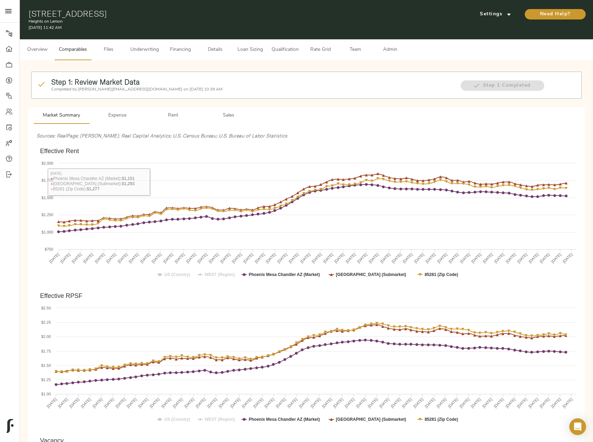
click at [169, 116] on span "Rent" at bounding box center [172, 115] width 47 height 9
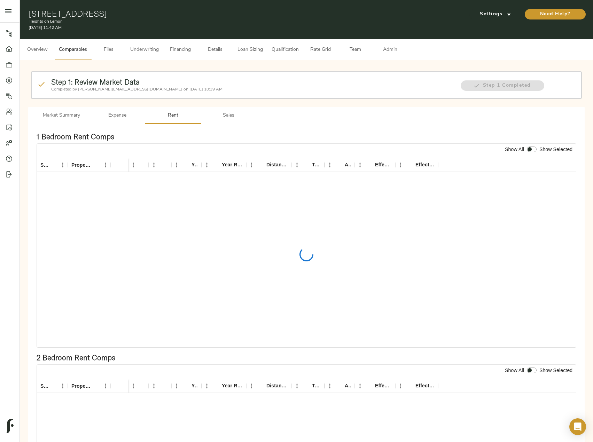
click at [221, 113] on span "Sales" at bounding box center [228, 115] width 47 height 9
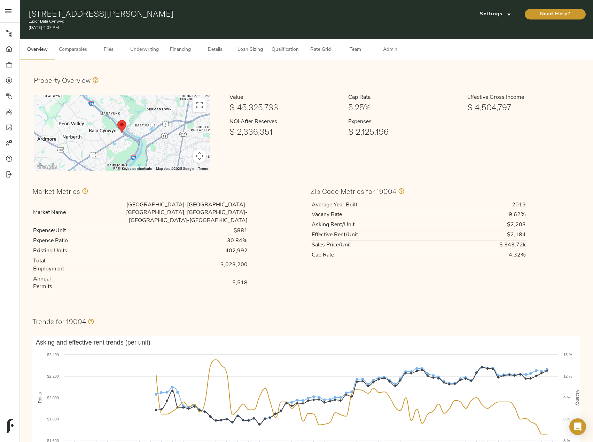
click at [57, 46] on button "Comparables" at bounding box center [73, 49] width 37 height 21
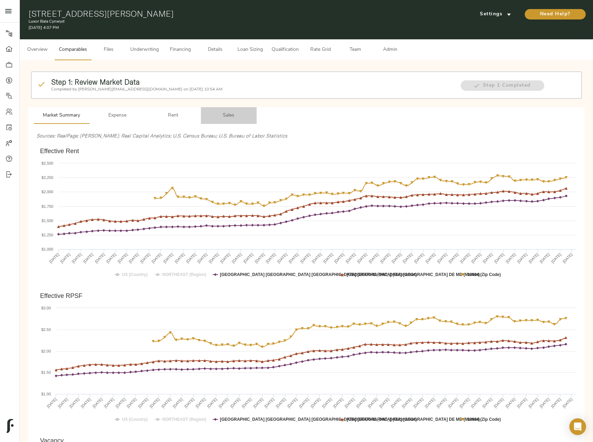
click at [232, 121] on button "Sales" at bounding box center [229, 115] width 56 height 17
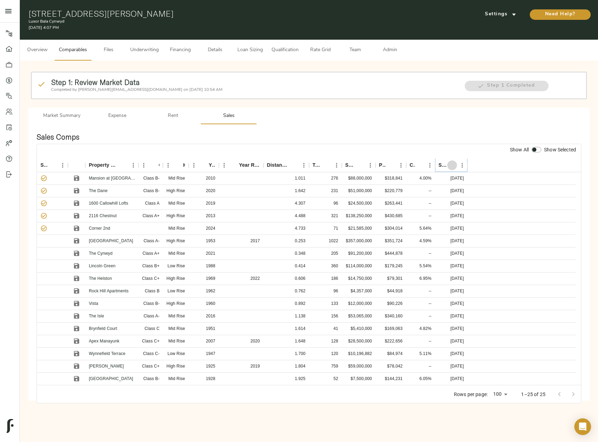
click at [451, 163] on icon "Sort" at bounding box center [452, 165] width 6 height 6
drag, startPoint x: 77, startPoint y: 228, endPoint x: 77, endPoint y: 234, distance: 5.6
click at [77, 228] on icon "Save" at bounding box center [76, 228] width 5 height 5
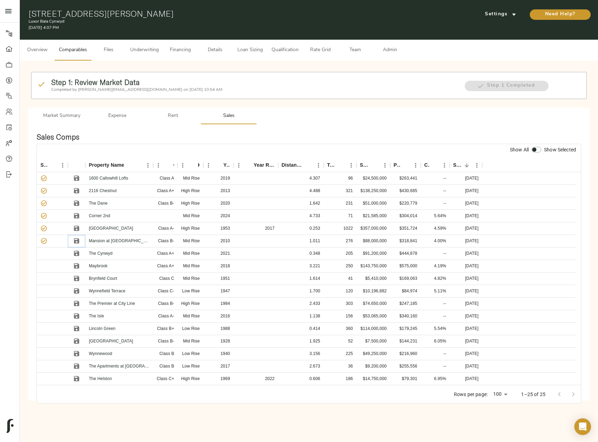
click at [77, 241] on icon "Save" at bounding box center [76, 240] width 5 height 5
click at [78, 252] on icon "Save" at bounding box center [76, 253] width 5 height 5
click at [76, 254] on icon "Save" at bounding box center [76, 253] width 5 height 5
click at [78, 254] on icon "Save" at bounding box center [76, 253] width 5 height 5
click at [76, 227] on icon "Save" at bounding box center [76, 228] width 7 height 7
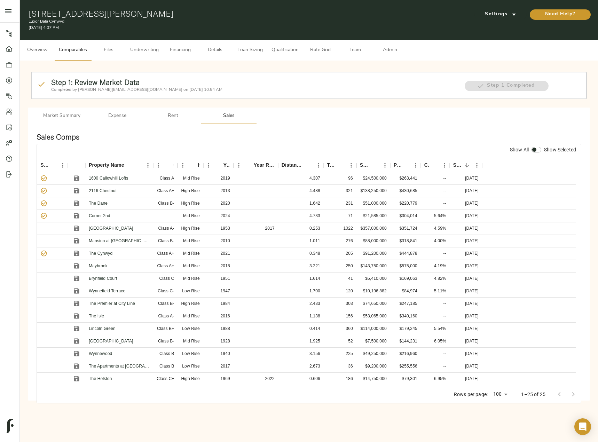
click at [538, 150] on input "checkbox" at bounding box center [534, 150] width 17 height 6
checkbox input "true"
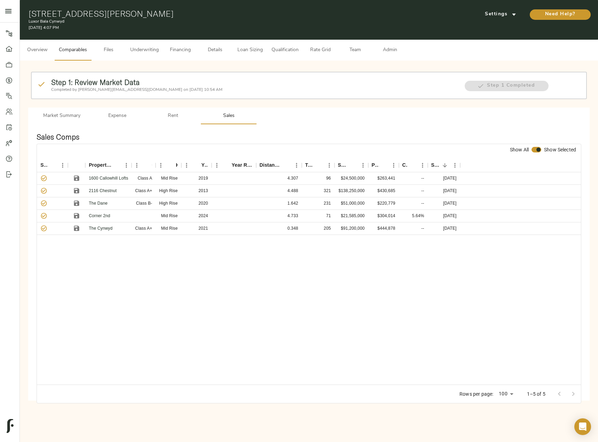
click at [384, 44] on button "Admin" at bounding box center [389, 50] width 35 height 21
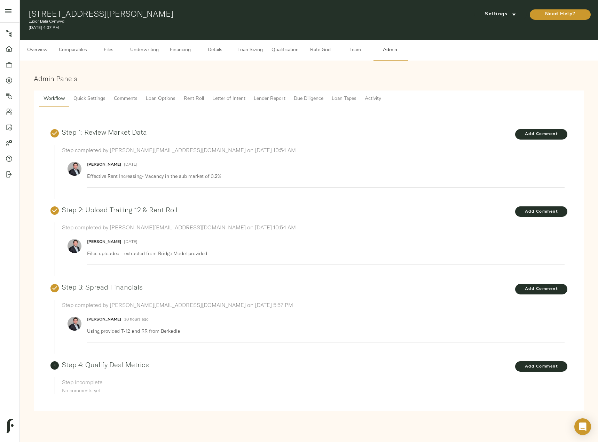
click at [276, 97] on span "Lender Report" at bounding box center [270, 99] width 32 height 9
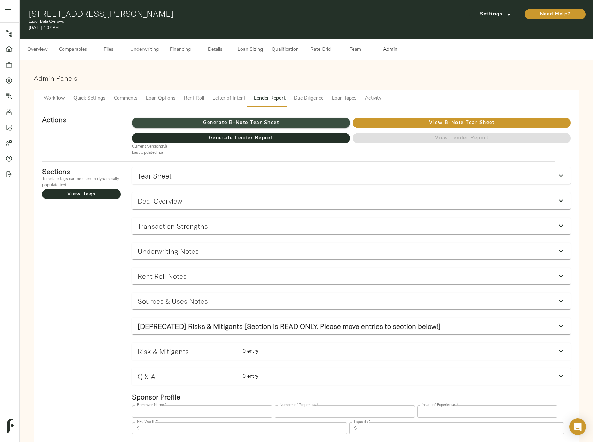
click at [249, 125] on span "Generate B-Note Tear Sheet" at bounding box center [241, 123] width 218 height 9
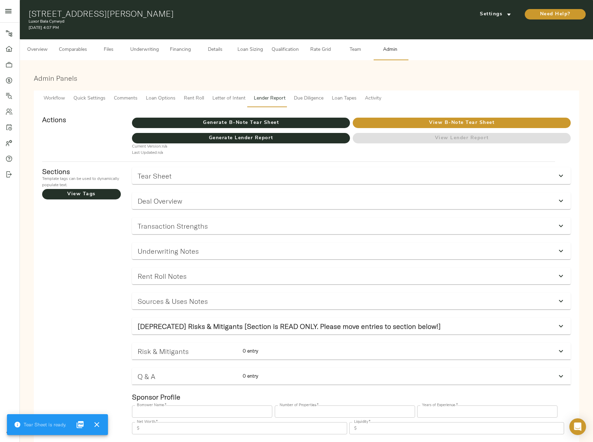
click at [502, 5] on div "9 Presidential Blvd, Bala Cynwyd, PA 19004 Luxor Bala Cynwyd August 25, 2025 4:…" at bounding box center [306, 19] width 573 height 39
click at [501, 16] on span "Settings" at bounding box center [495, 14] width 38 height 9
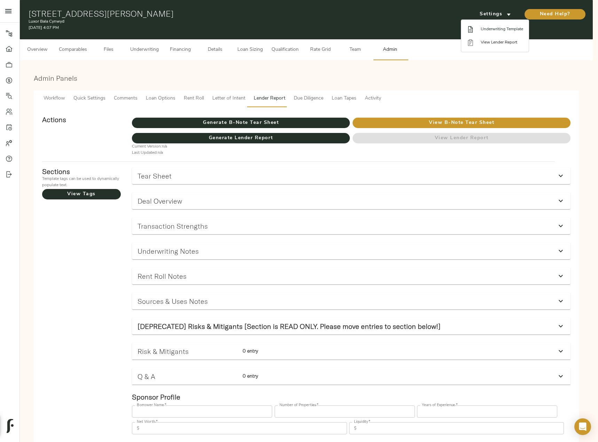
click at [505, 27] on span "Underwriting Template" at bounding box center [502, 29] width 42 height 6
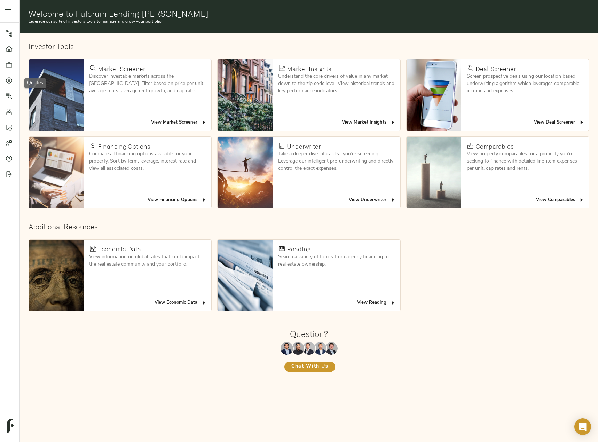
click at [9, 79] on icon at bounding box center [9, 80] width 2 height 4
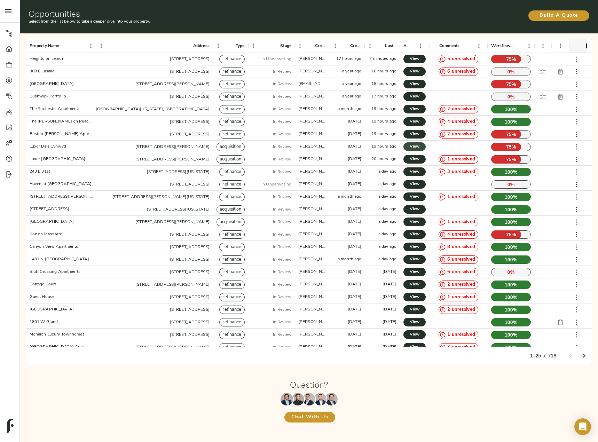
click at [416, 143] on span "View" at bounding box center [414, 146] width 8 height 7
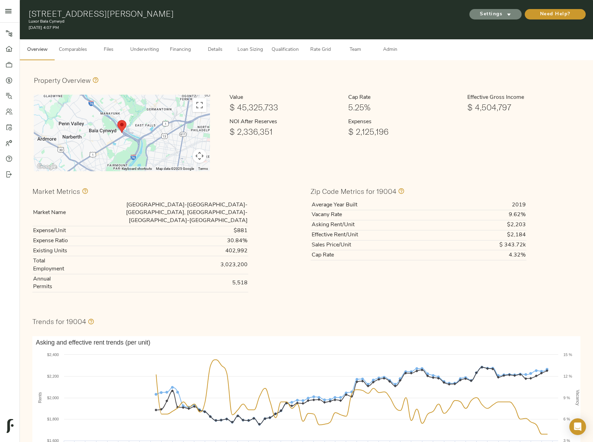
click at [481, 13] on span "Settings" at bounding box center [495, 14] width 38 height 9
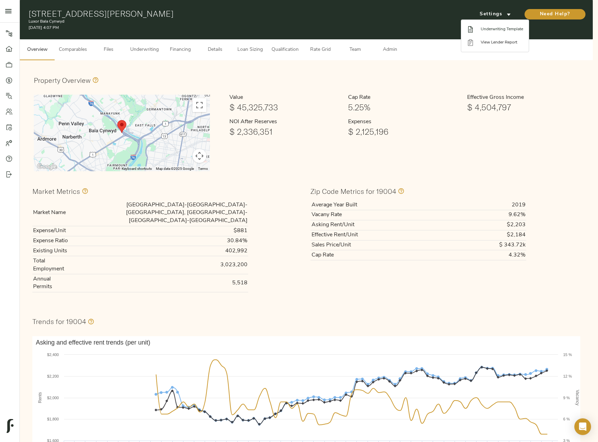
click at [483, 28] on span "Underwriting Template" at bounding box center [502, 29] width 42 height 6
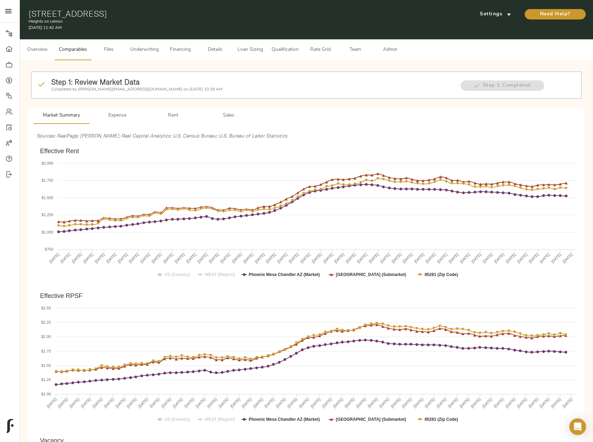
click at [224, 121] on button "Sales" at bounding box center [229, 115] width 56 height 17
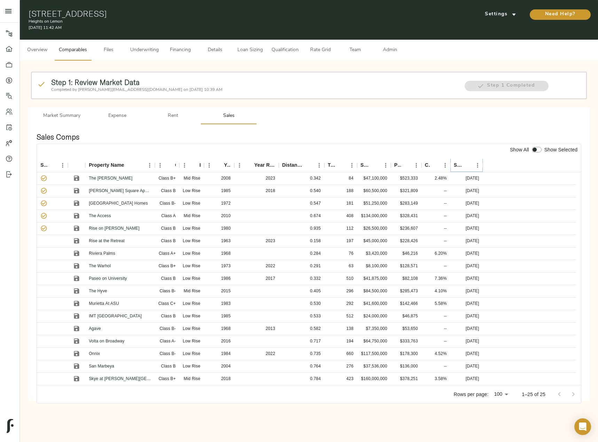
click at [465, 164] on icon "Sort" at bounding box center [467, 165] width 6 height 6
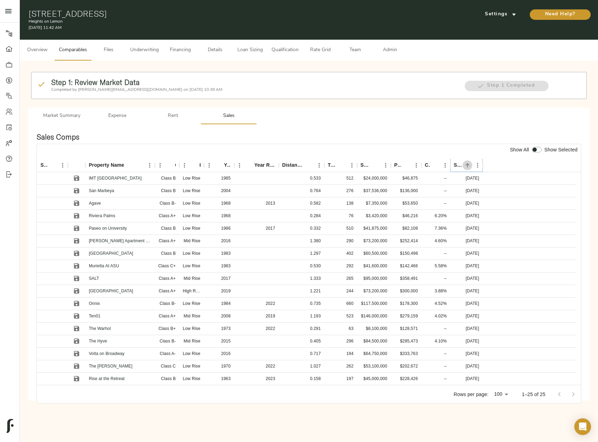
click at [465, 164] on icon "Sort" at bounding box center [467, 165] width 6 height 6
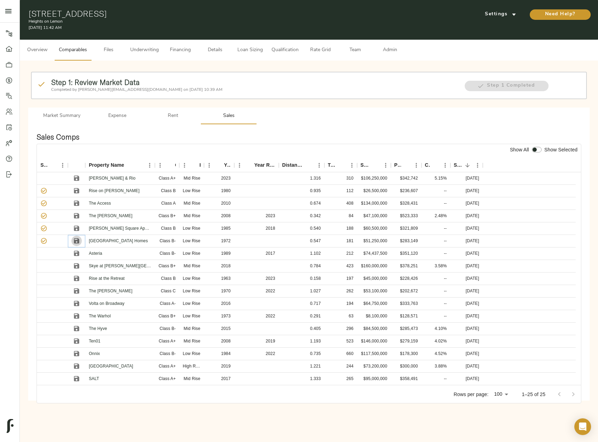
click at [75, 244] on icon "Save" at bounding box center [76, 240] width 7 height 7
click at [78, 256] on icon "Save" at bounding box center [76, 253] width 7 height 7
click at [80, 215] on icon "Save" at bounding box center [76, 215] width 7 height 7
click at [78, 281] on icon "Save" at bounding box center [76, 278] width 7 height 7
click at [536, 152] on input "checkbox" at bounding box center [534, 150] width 17 height 6
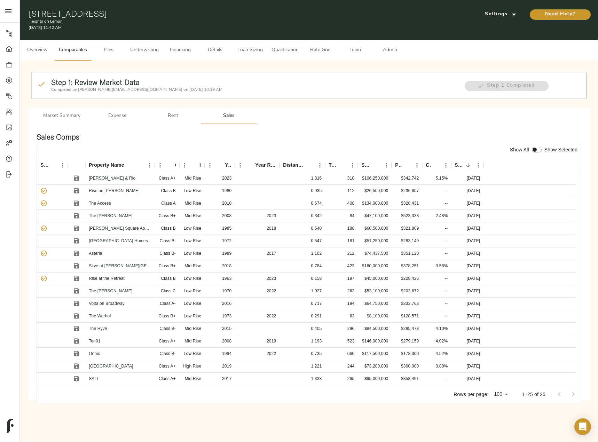
checkbox input "true"
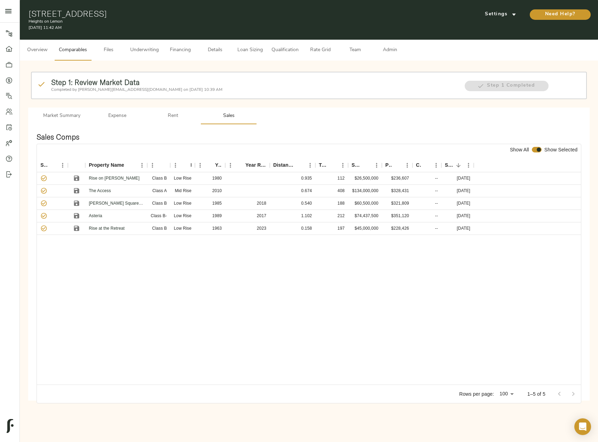
click at [174, 118] on span "Rent" at bounding box center [172, 116] width 47 height 9
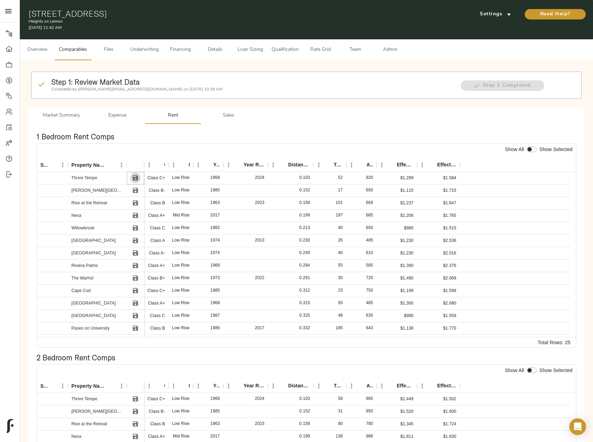
click at [133, 178] on icon "Save" at bounding box center [135, 177] width 5 height 5
click at [136, 191] on icon "Save" at bounding box center [135, 190] width 5 height 5
click at [134, 202] on icon "Save" at bounding box center [135, 202] width 5 height 5
click at [132, 213] on icon "Save" at bounding box center [135, 215] width 7 height 7
click at [132, 227] on icon "Save" at bounding box center [135, 227] width 7 height 7
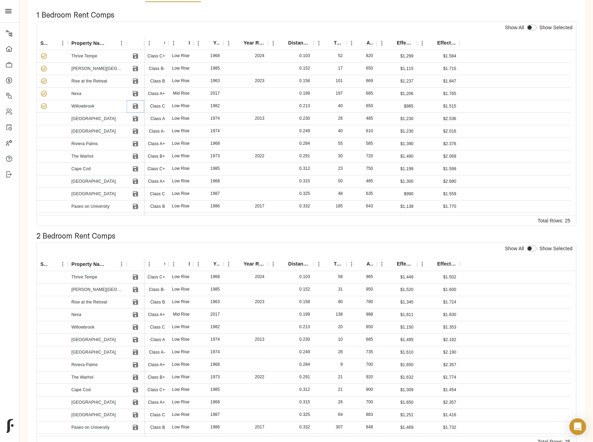
scroll to position [139, 0]
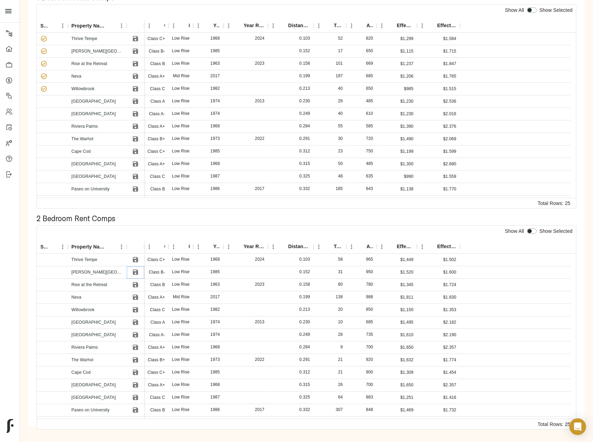
drag, startPoint x: 136, startPoint y: 272, endPoint x: 143, endPoint y: 113, distance: 158.5
click at [136, 272] on icon "Save" at bounding box center [135, 272] width 5 height 5
click at [136, 38] on icon "Save" at bounding box center [135, 38] width 5 height 5
click at [135, 101] on icon "Save" at bounding box center [135, 101] width 5 height 5
click at [136, 285] on icon "Save" at bounding box center [135, 284] width 5 height 5
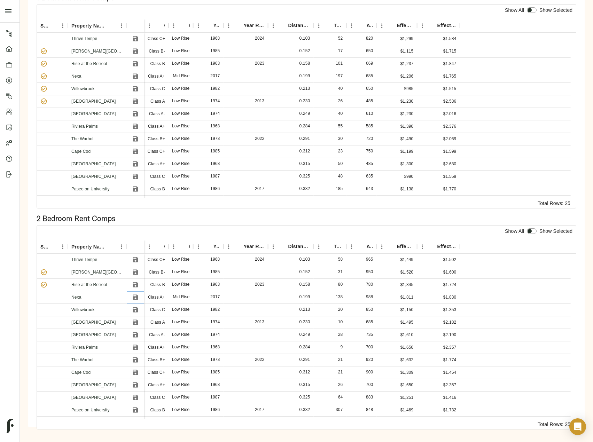
click at [136, 298] on icon "Save" at bounding box center [135, 297] width 5 height 5
click at [135, 309] on icon "Save" at bounding box center [135, 309] width 5 height 5
click at [136, 320] on icon "Save" at bounding box center [135, 322] width 5 height 5
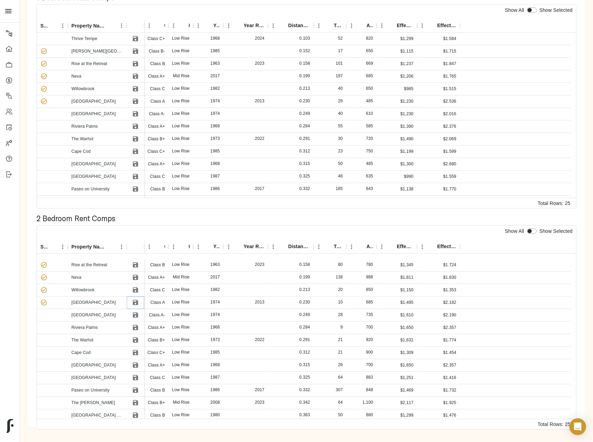
scroll to position [0, 0]
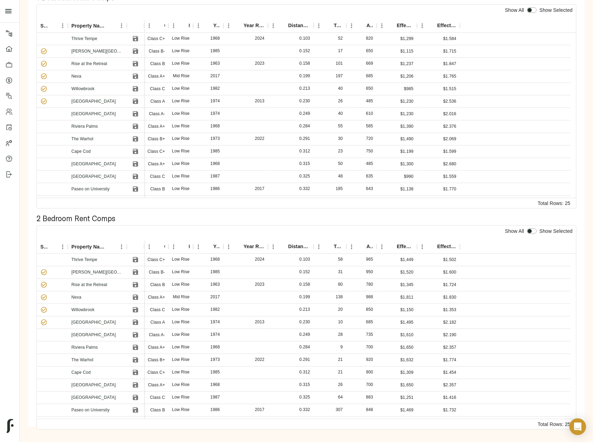
click at [534, 230] on input "checkbox" at bounding box center [529, 231] width 17 height 6
checkbox input "true"
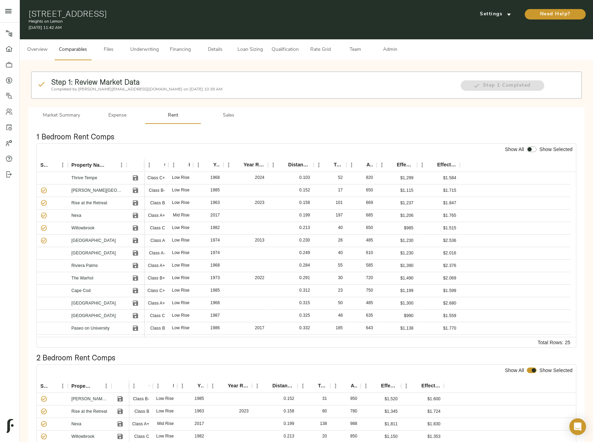
click at [534, 150] on input "checkbox" at bounding box center [529, 150] width 17 height 6
checkbox input "true"
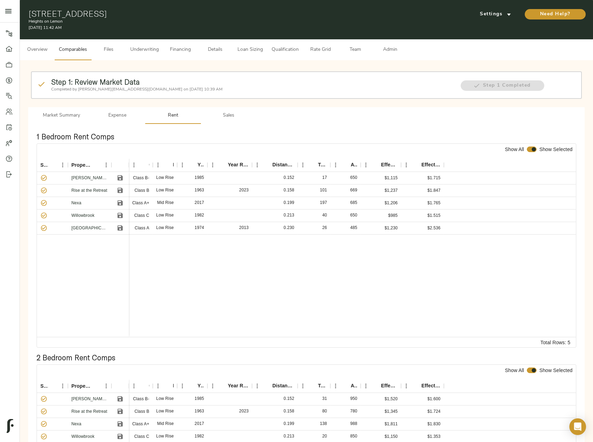
click at [383, 48] on span "Admin" at bounding box center [390, 50] width 26 height 9
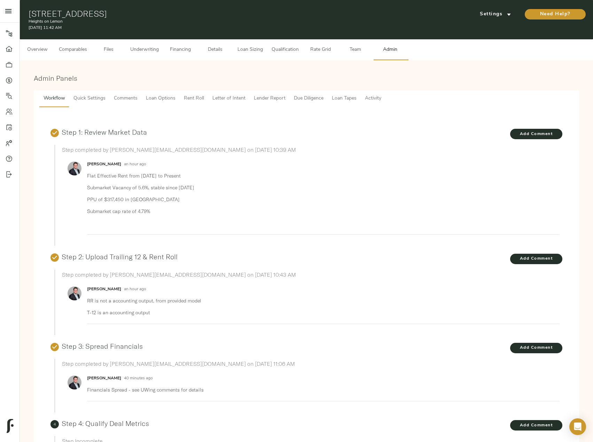
click at [263, 100] on span "Lender Report" at bounding box center [270, 98] width 32 height 9
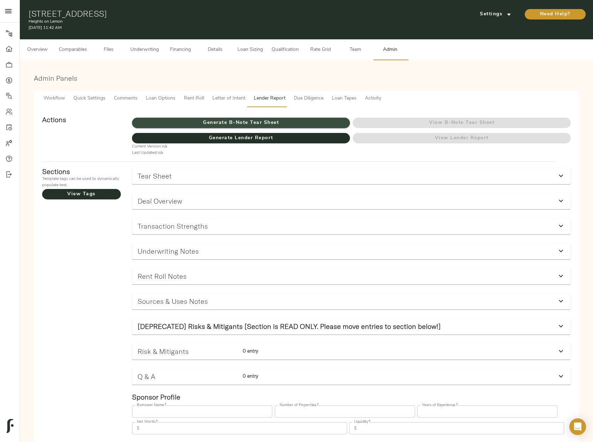
click at [232, 120] on span "Generate B-Note Tear Sheet" at bounding box center [241, 123] width 218 height 9
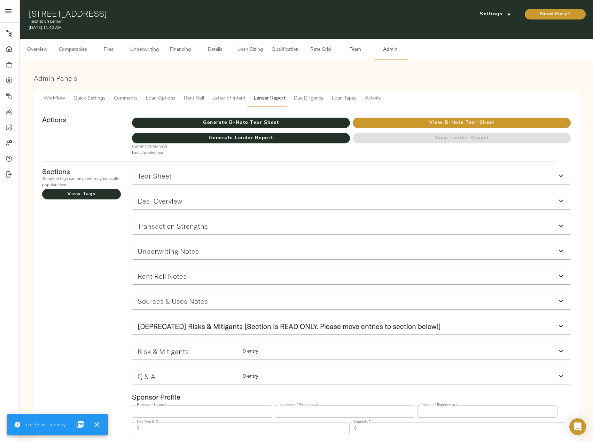
drag, startPoint x: 30, startPoint y: 14, endPoint x: 163, endPoint y: 14, distance: 133.3
click at [163, 14] on h1 "[STREET_ADDRESS]" at bounding box center [214, 14] width 370 height 10
copy h1 "[STREET_ADDRESS]"
click at [213, 48] on span "Details" at bounding box center [215, 50] width 26 height 9
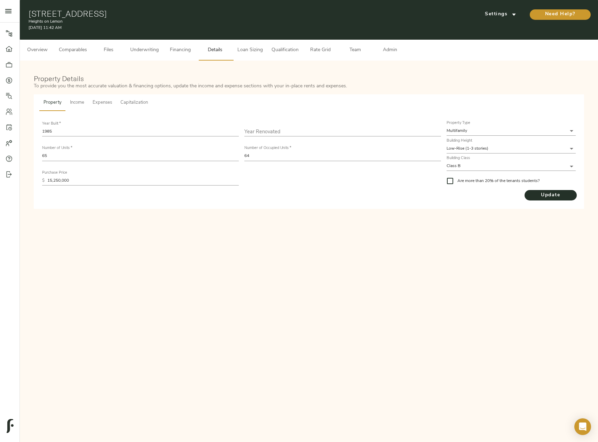
click at [78, 45] on button "Comparables" at bounding box center [73, 50] width 37 height 21
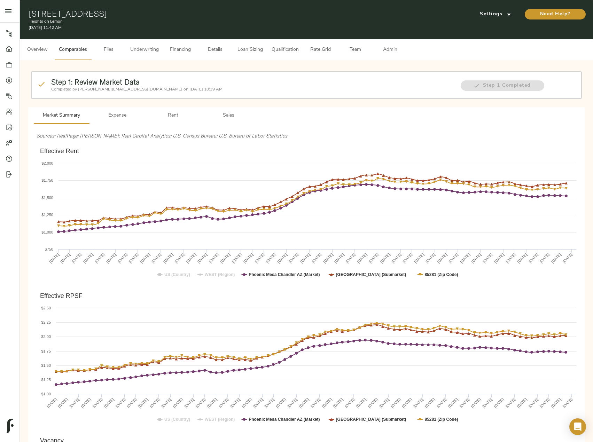
drag, startPoint x: 41, startPoint y: 52, endPoint x: 48, endPoint y: 57, distance: 8.2
click at [41, 52] on span "Overview" at bounding box center [37, 50] width 26 height 9
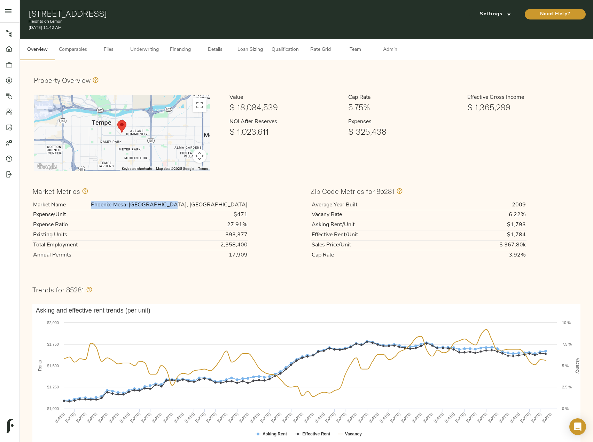
drag, startPoint x: 173, startPoint y: 203, endPoint x: 247, endPoint y: 206, distance: 74.9
click at [247, 206] on td "Phoenix-Mesa-[GEOGRAPHIC_DATA], [GEOGRAPHIC_DATA]" at bounding box center [164, 205] width 167 height 10
copy td "Phoenix-Mesa-[GEOGRAPHIC_DATA], [GEOGRAPHIC_DATA]"
click at [181, 52] on span "Financing" at bounding box center [180, 50] width 26 height 9
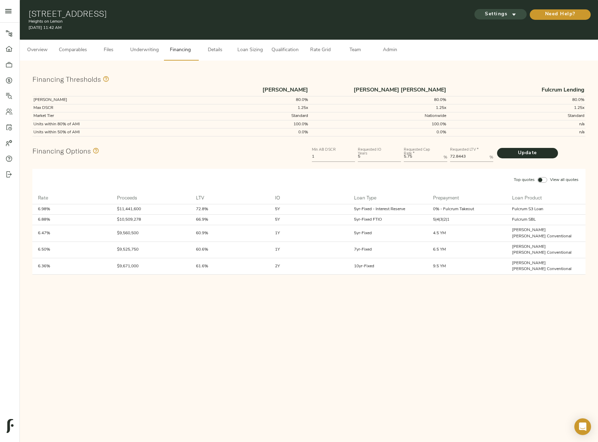
click at [491, 14] on span "Settings" at bounding box center [500, 14] width 38 height 9
click at [492, 30] on span "Underwriting Template" at bounding box center [507, 29] width 42 height 6
